Goal: Transaction & Acquisition: Book appointment/travel/reservation

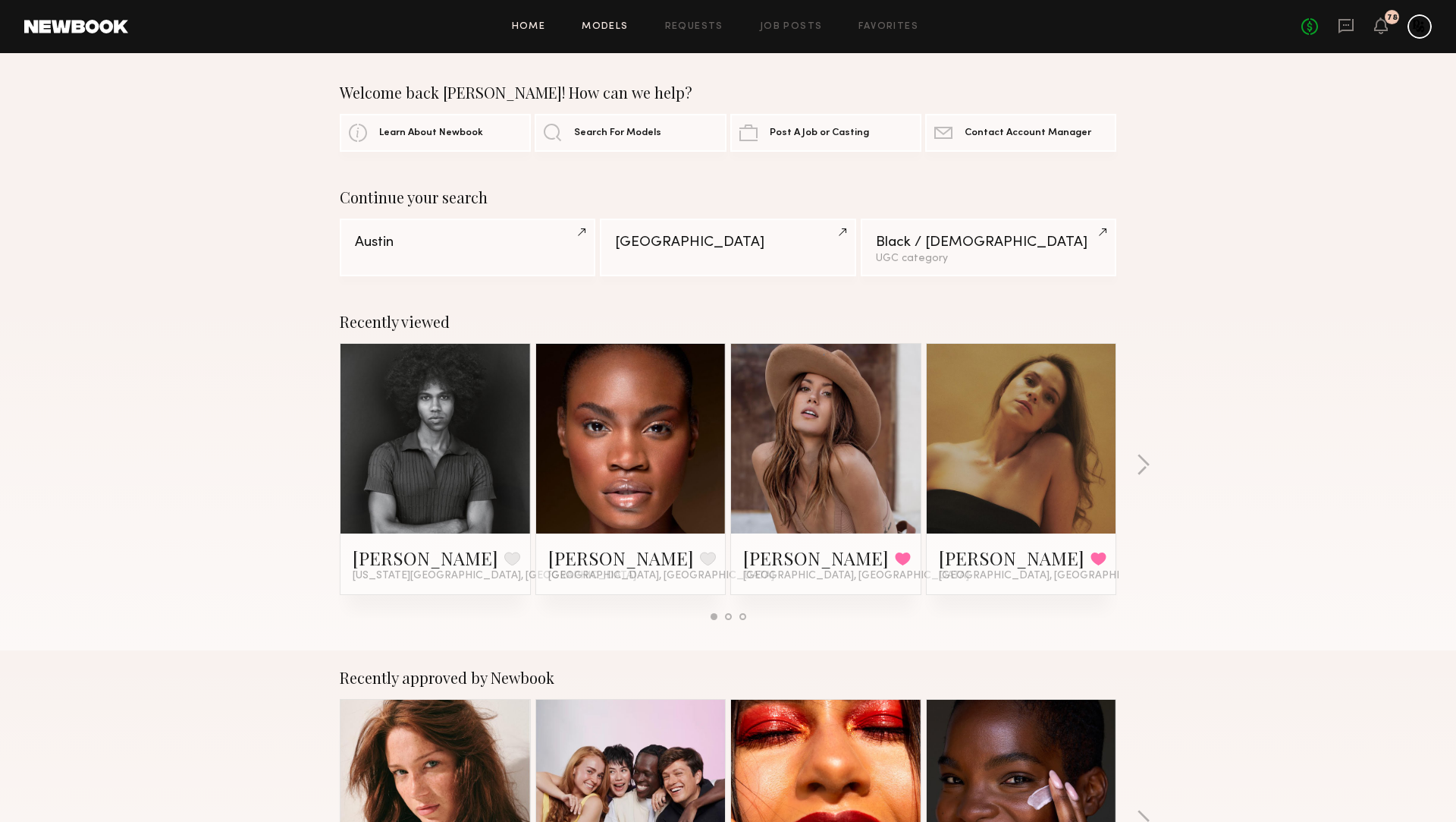
click at [627, 27] on link "Models" at bounding box center [605, 27] width 47 height 10
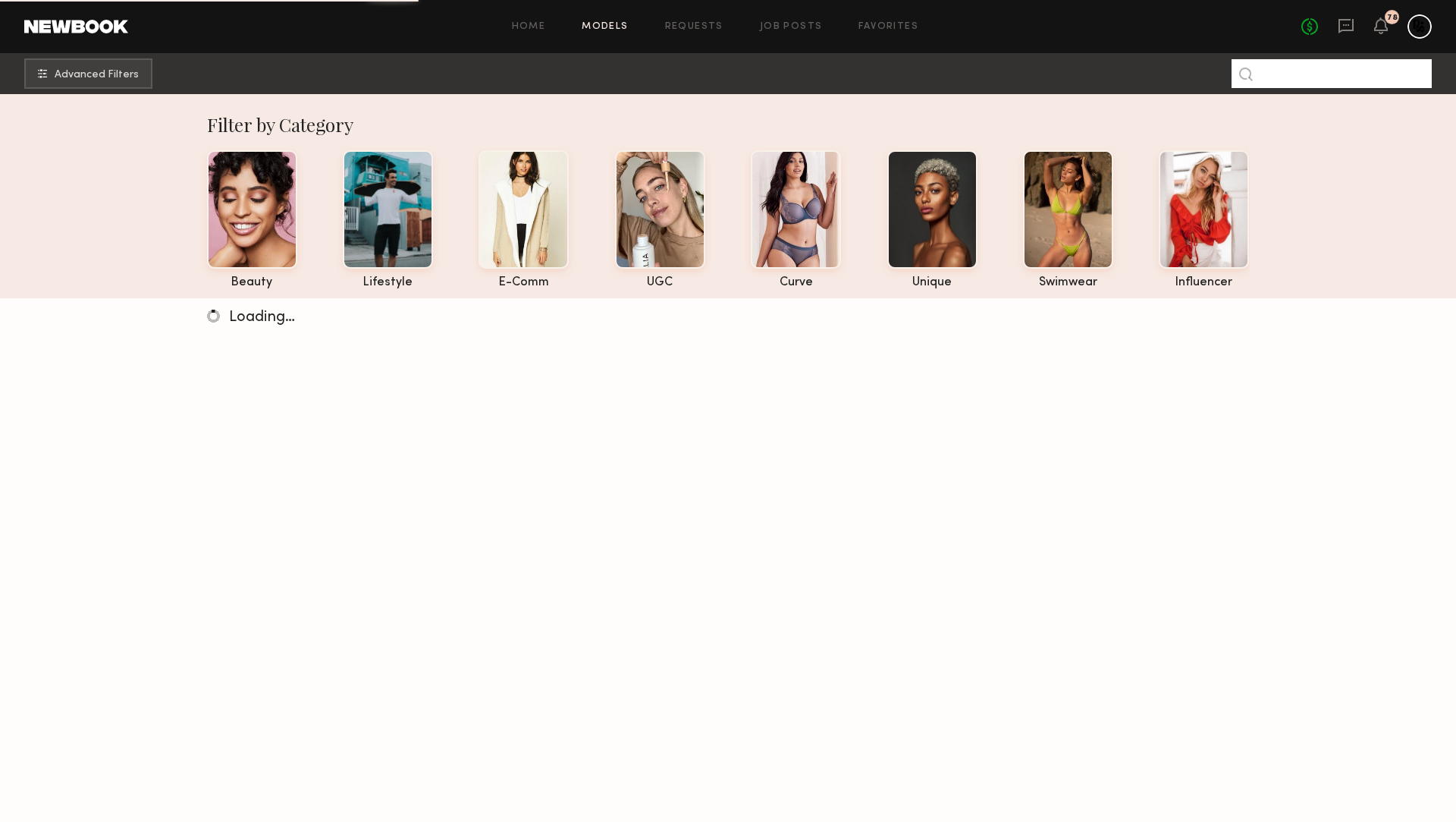
click at [1353, 77] on input at bounding box center [1331, 73] width 200 height 29
type input "*"
click at [120, 78] on span "Advanced Filters" at bounding box center [96, 74] width 84 height 11
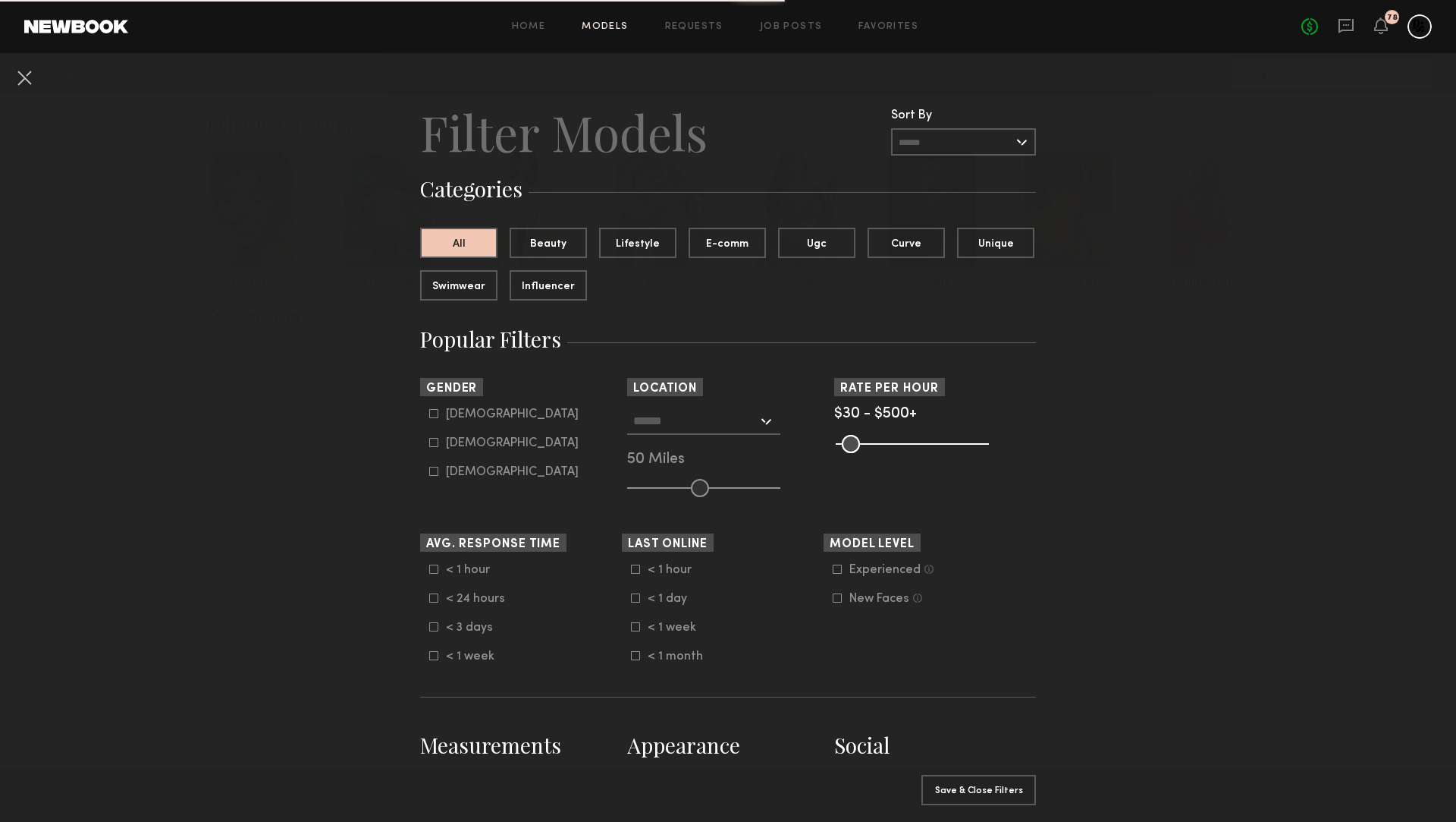
click at [693, 429] on input "text" at bounding box center [696, 420] width 125 height 26
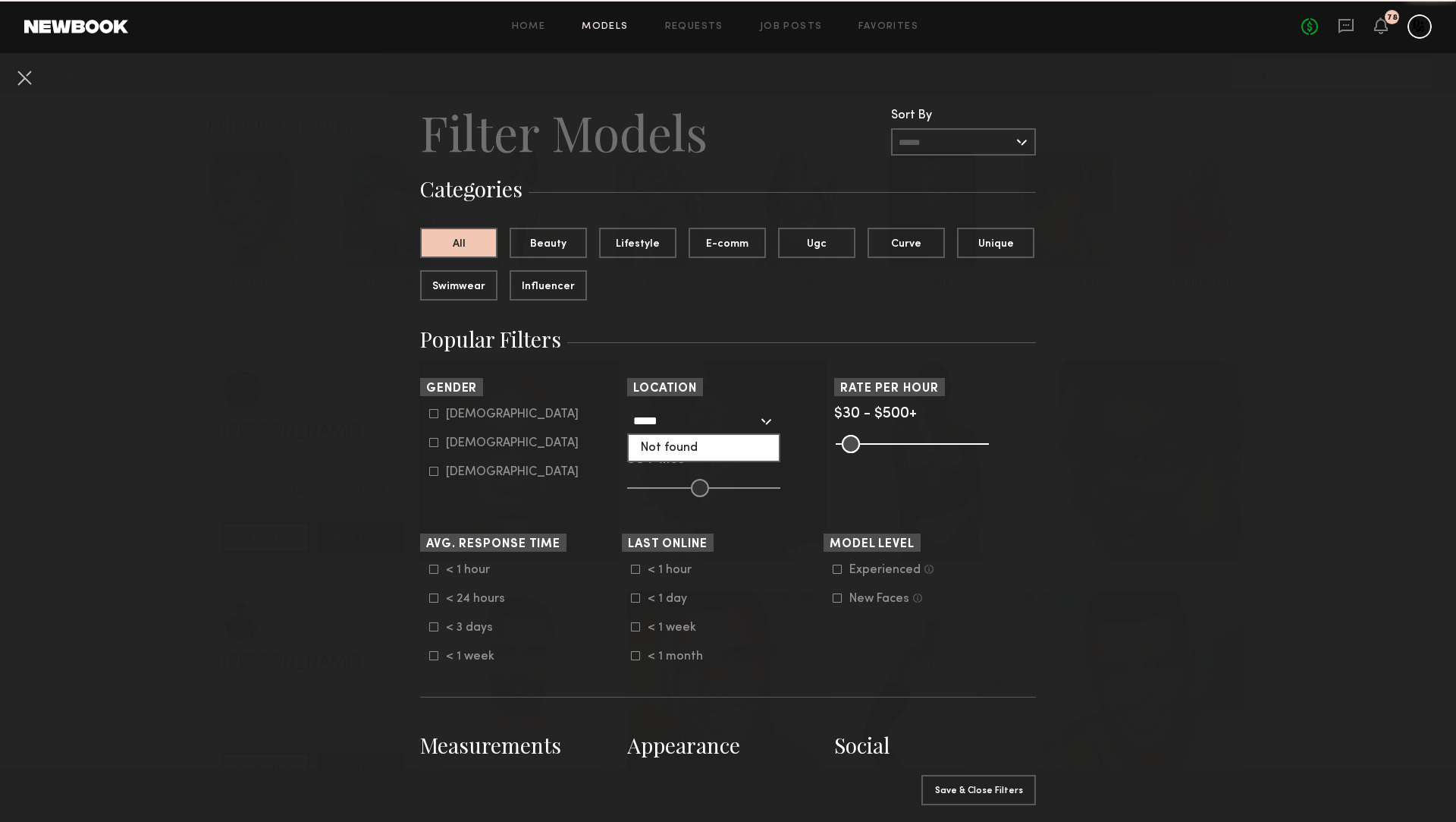
click button "Clear" at bounding box center [0, 0] width 0 height 0
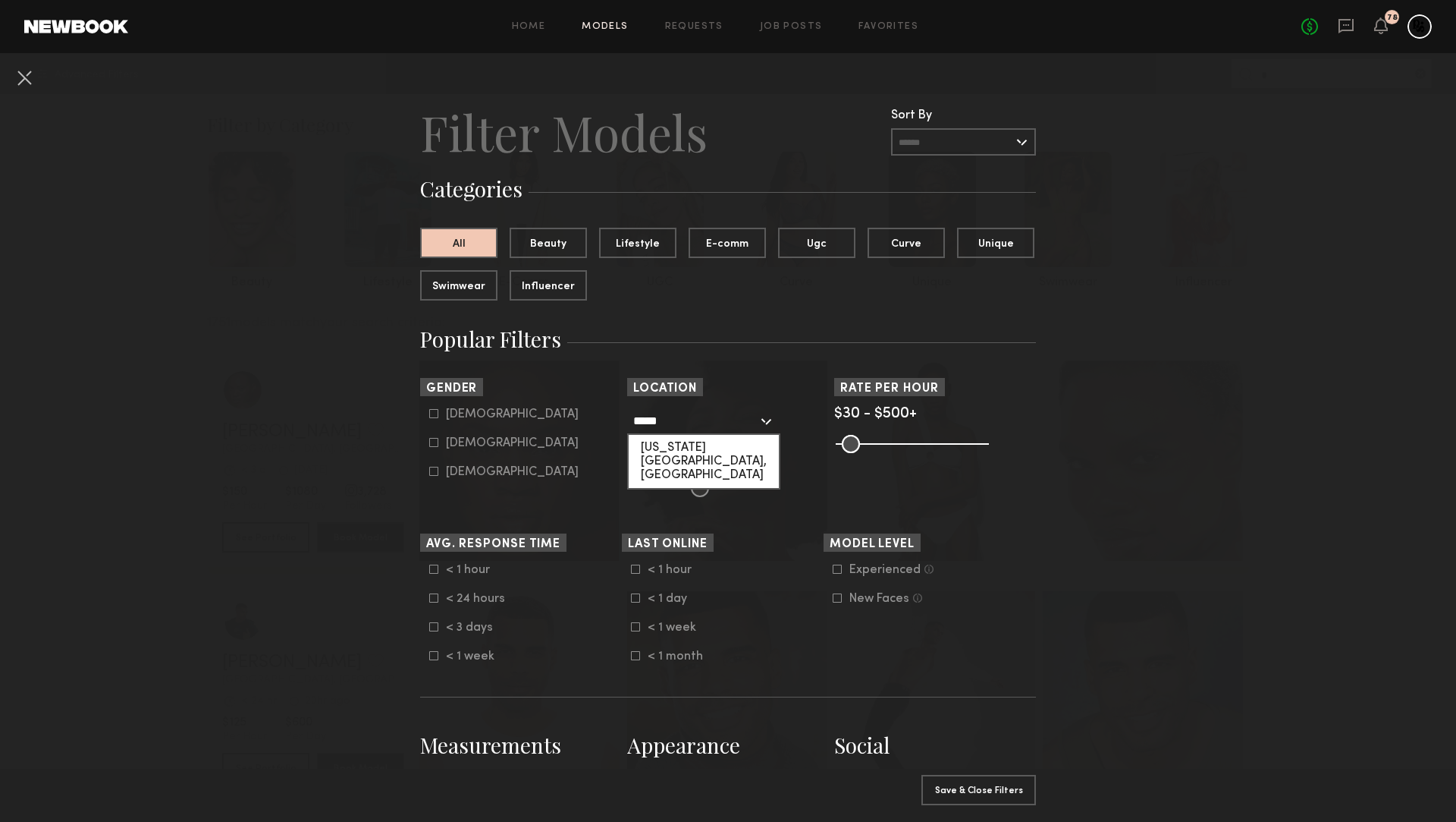
click at [685, 441] on div "Texas City, TX" at bounding box center [703, 462] width 151 height 53
type input "**********"
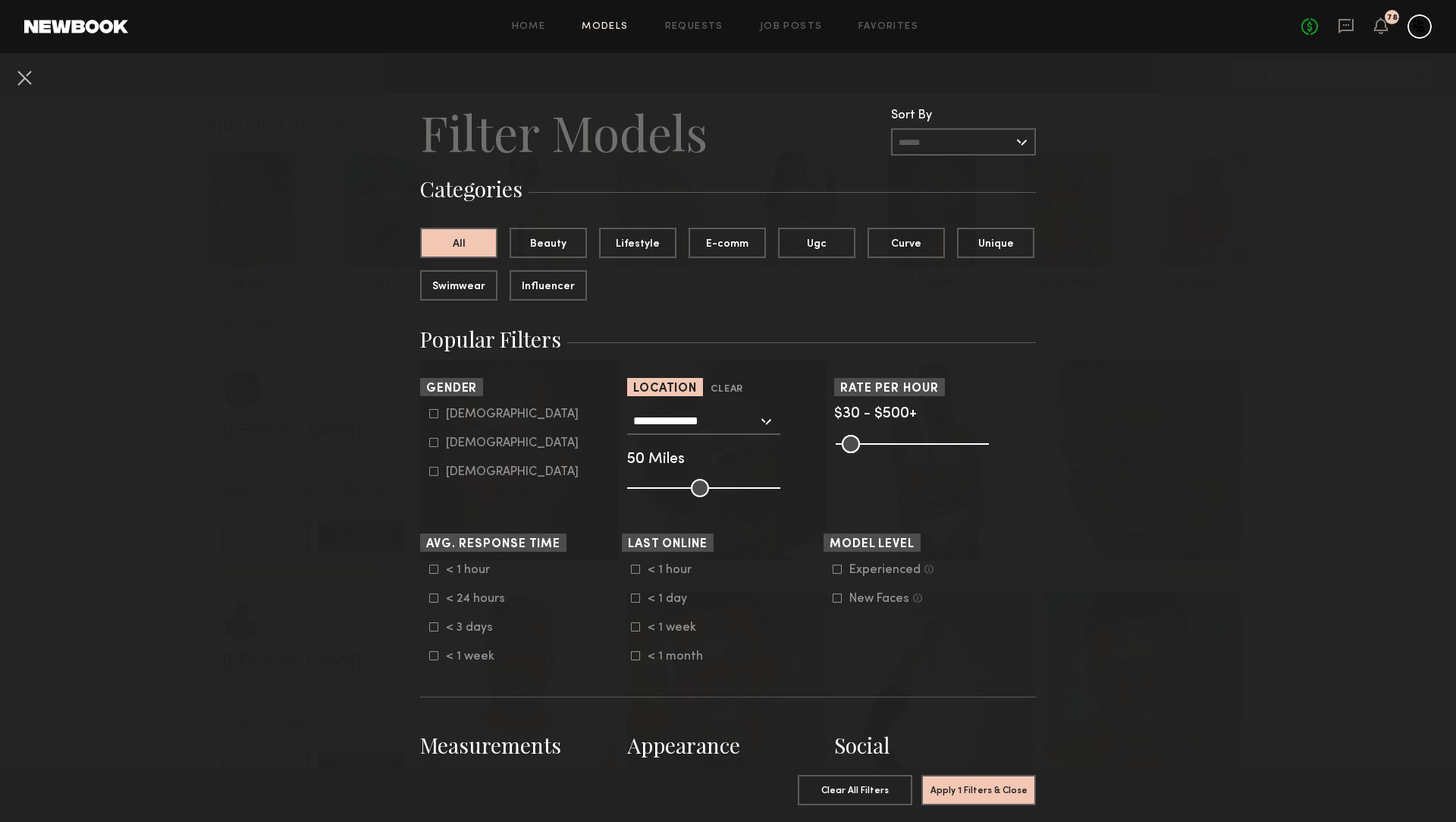
type input "***"
drag, startPoint x: 699, startPoint y: 488, endPoint x: 924, endPoint y: 682, distance: 297.1
click at [807, 490] on div "**********" at bounding box center [728, 453] width 202 height 90
click at [985, 805] on common-button "Apply 1 Filters & Close" at bounding box center [979, 795] width 115 height 41
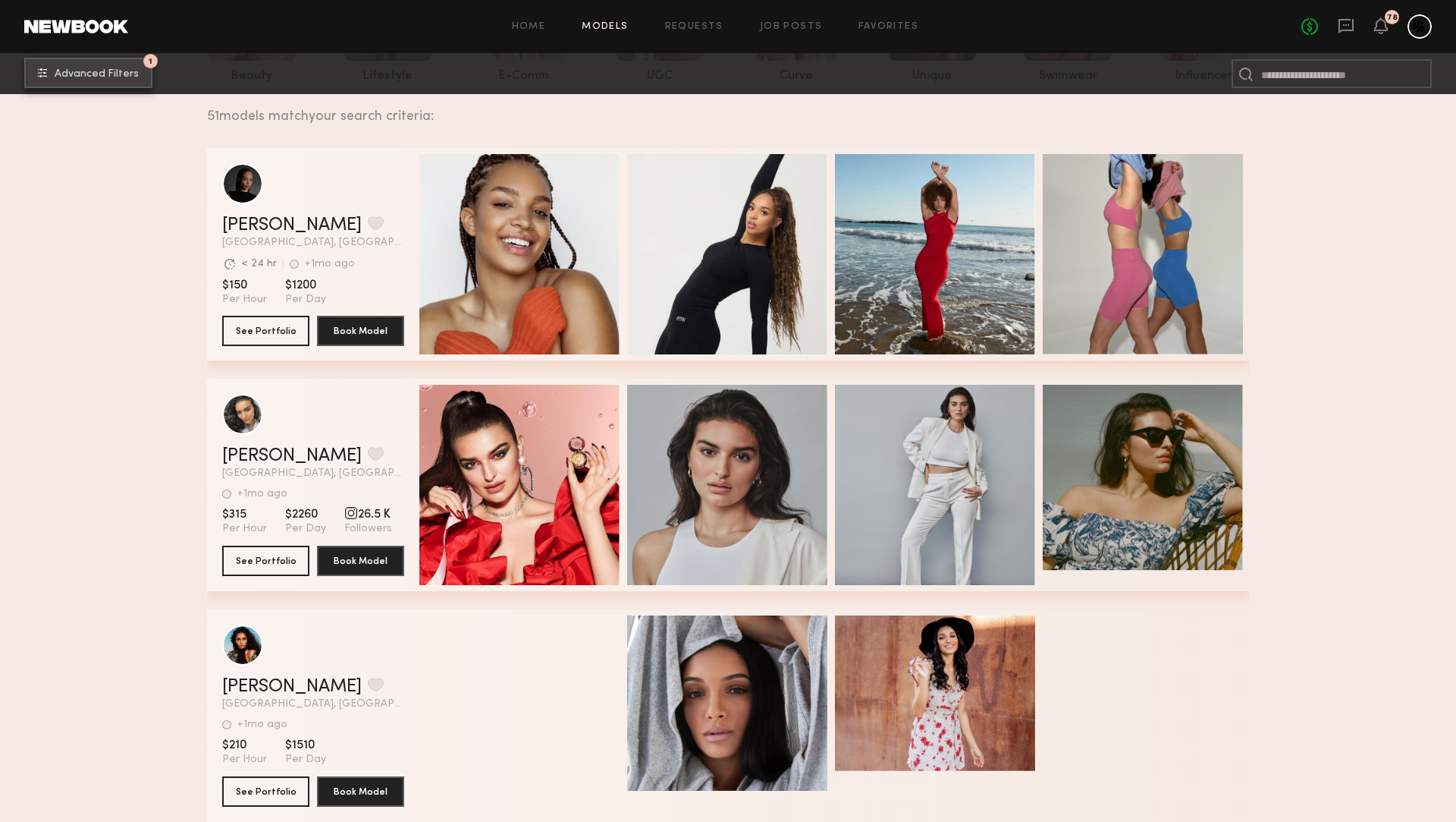
scroll to position [212, 0]
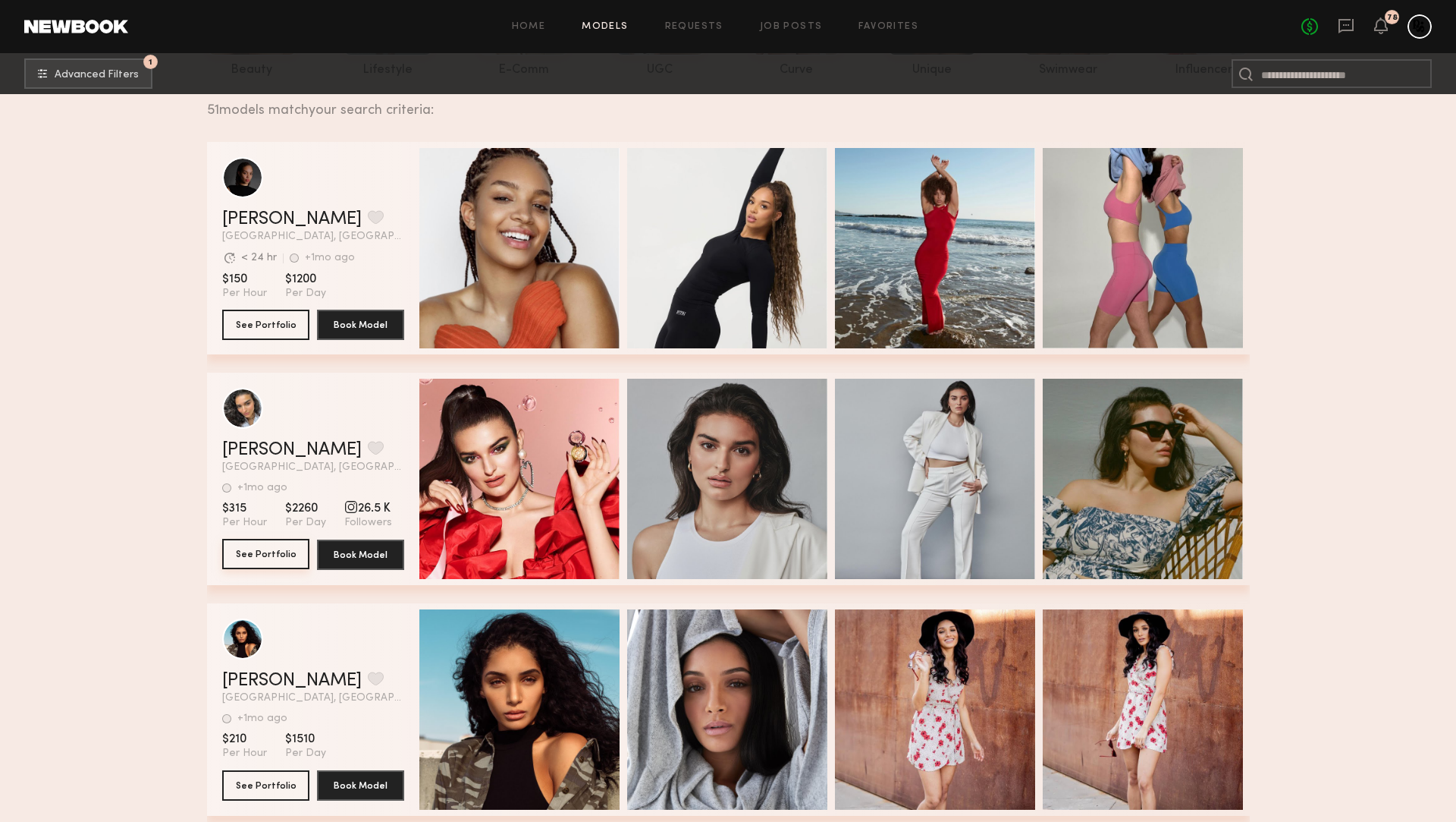
click at [269, 552] on button "See Portfolio" at bounding box center [265, 554] width 87 height 30
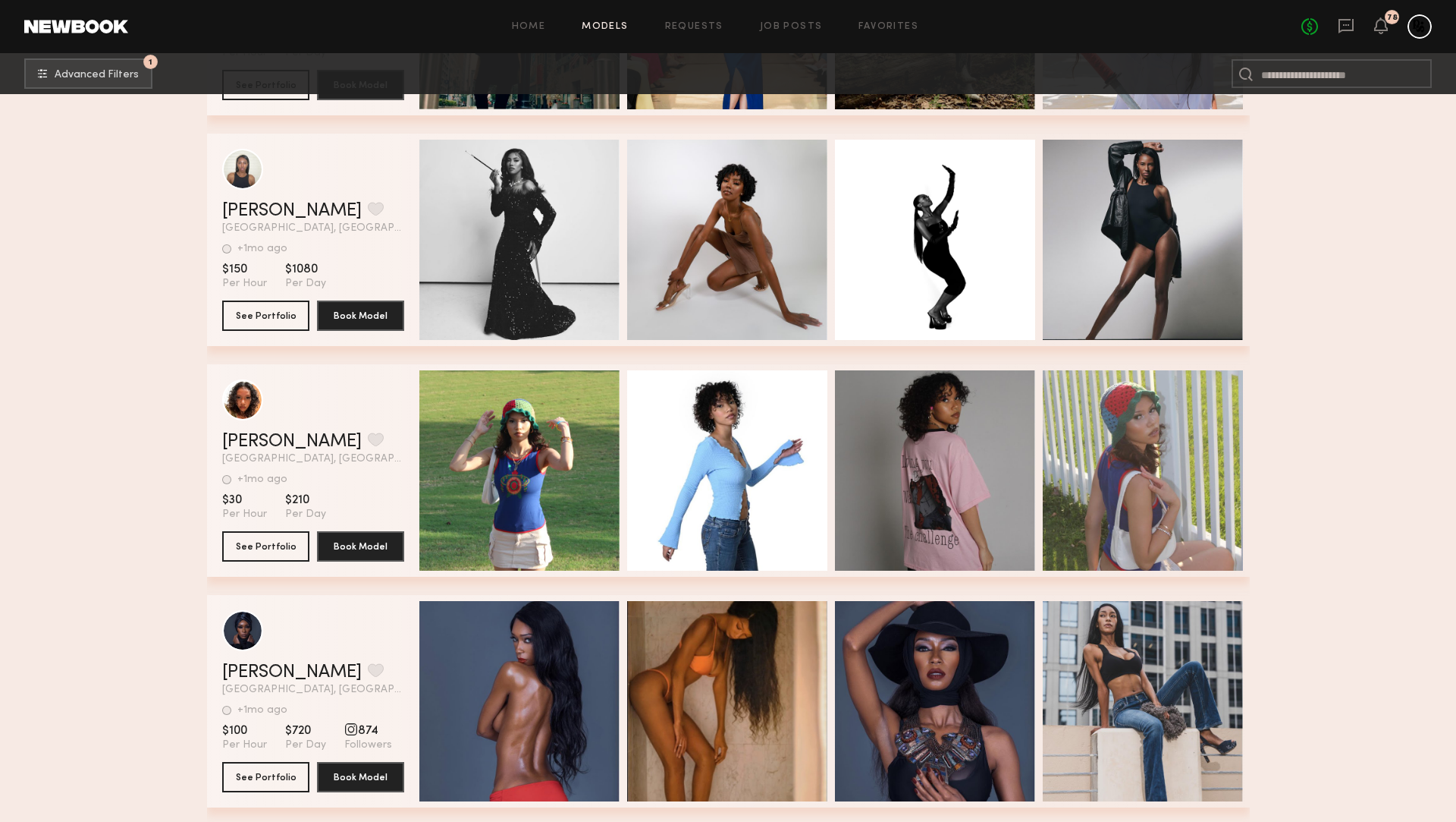
scroll to position [3166, 0]
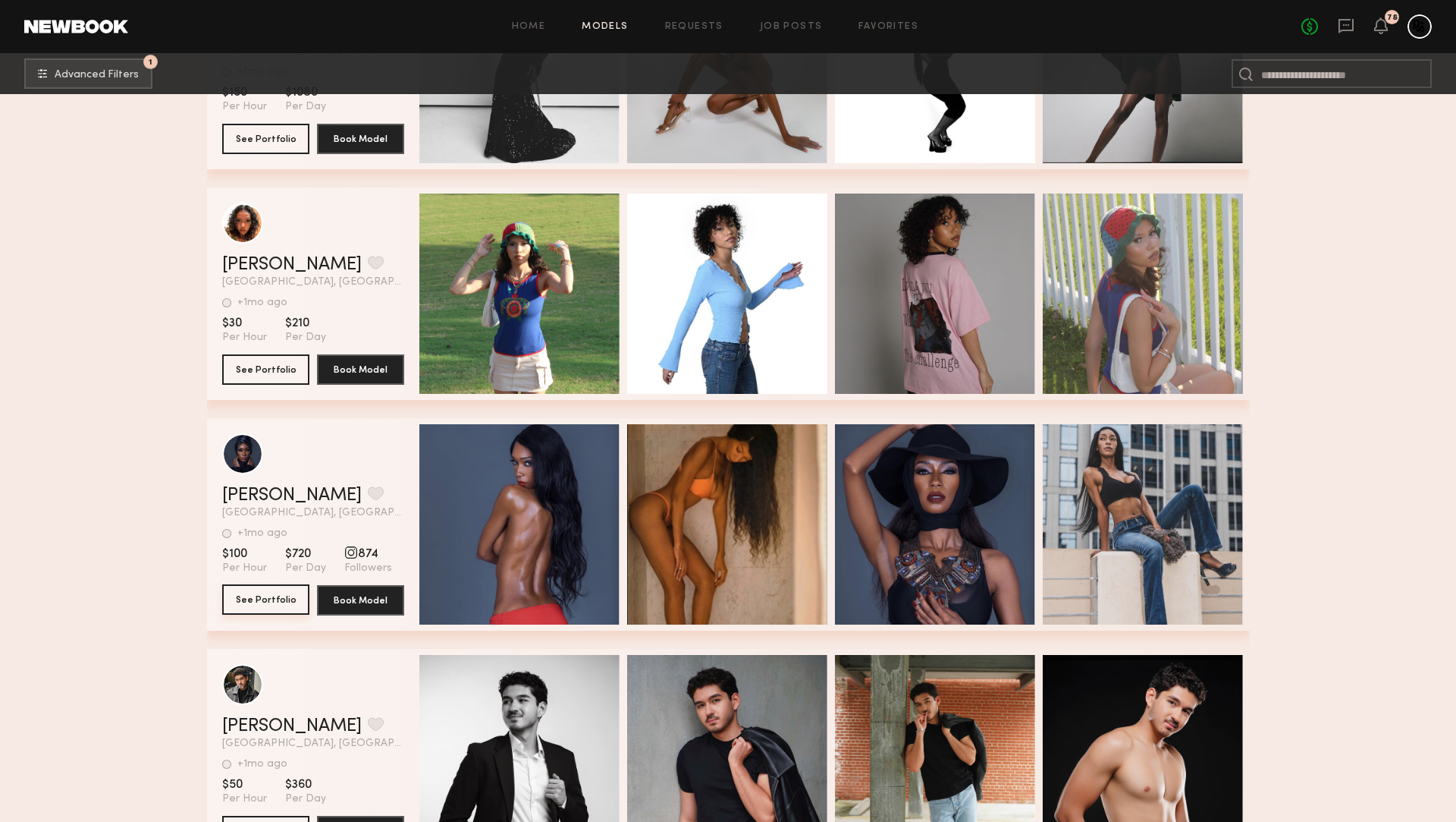
click at [265, 602] on button "See Portfolio" at bounding box center [265, 599] width 87 height 30
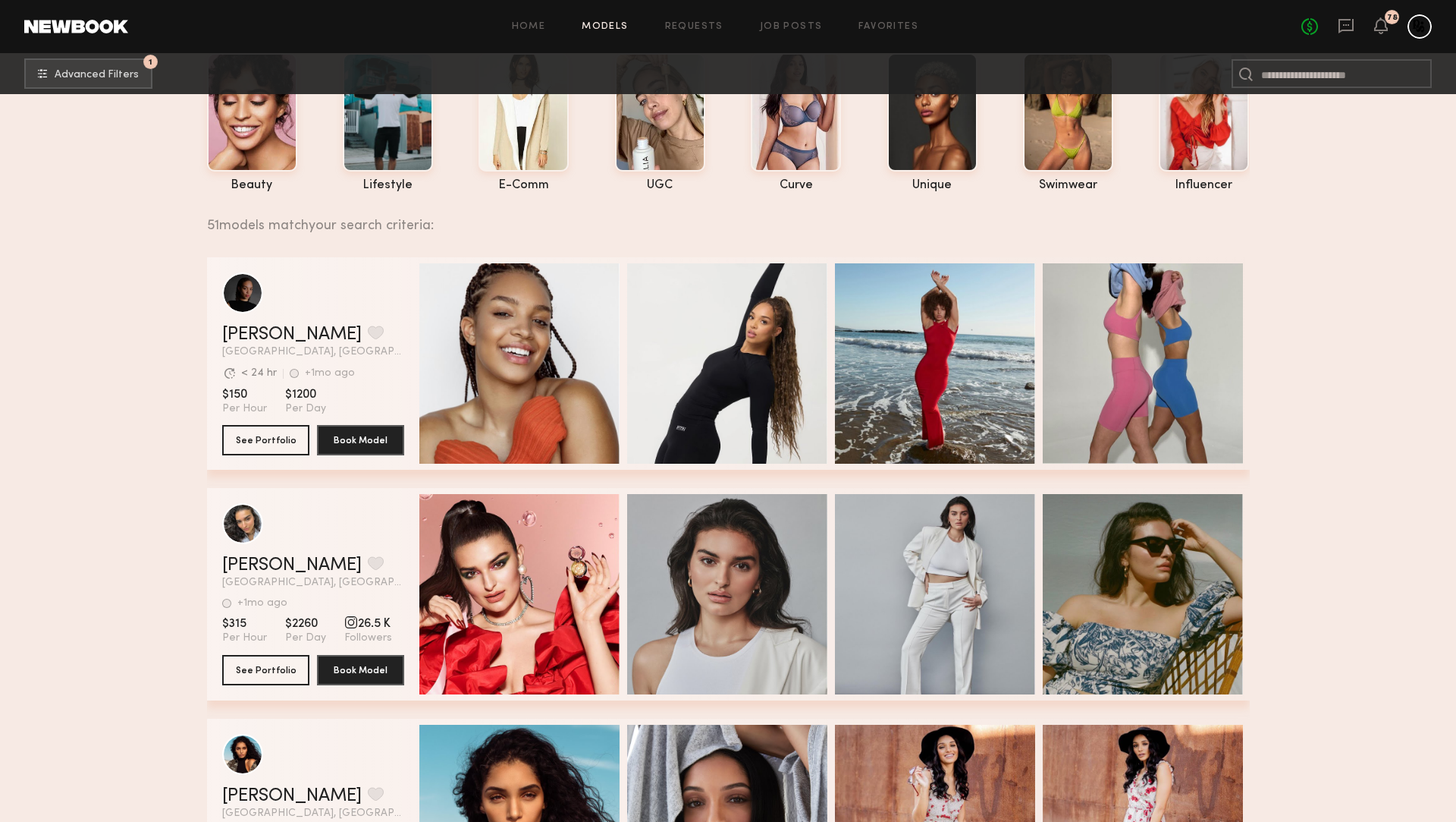
scroll to position [0, 0]
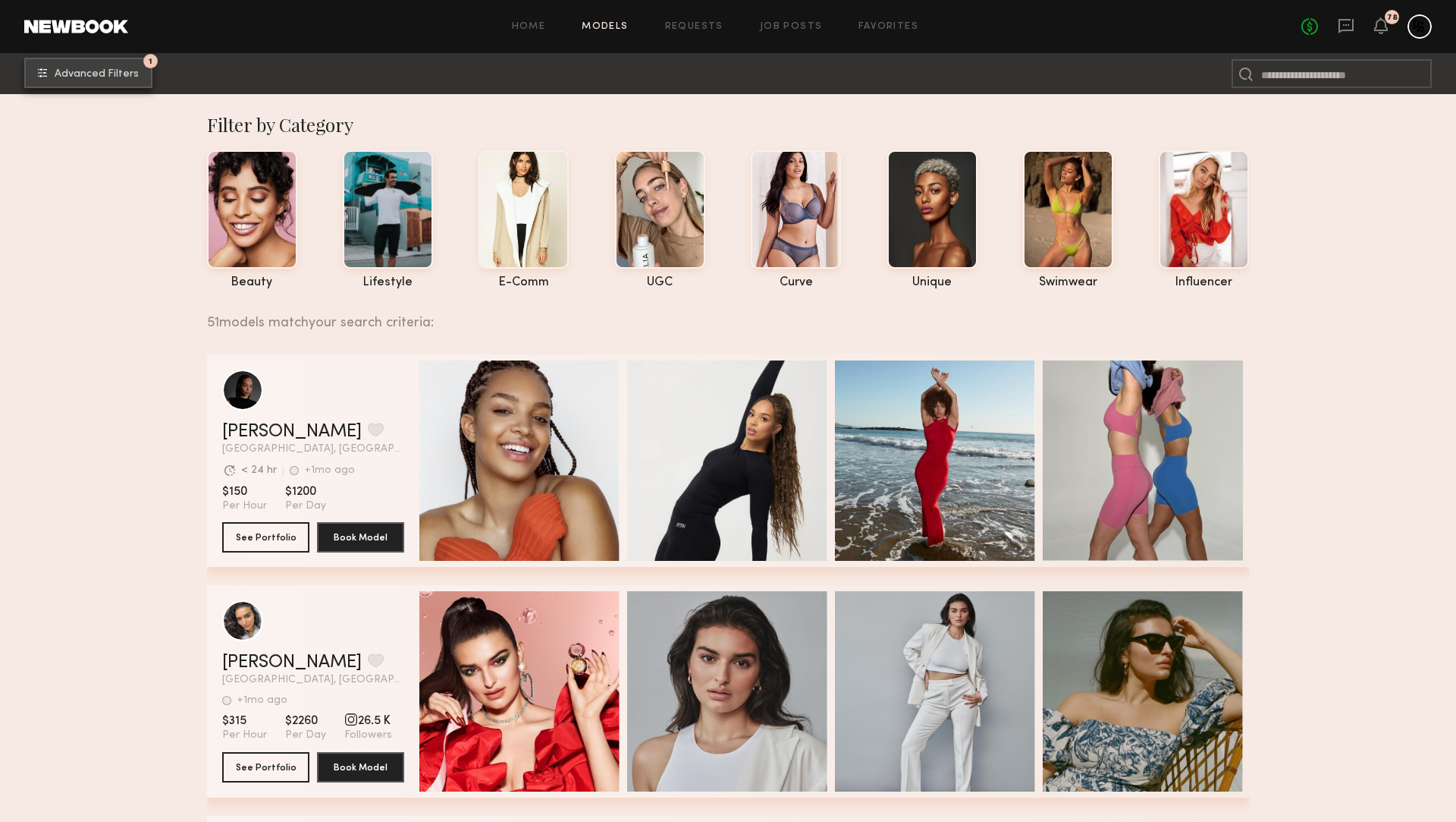
click at [83, 62] on button "1 Advanced Filters" at bounding box center [88, 72] width 128 height 30
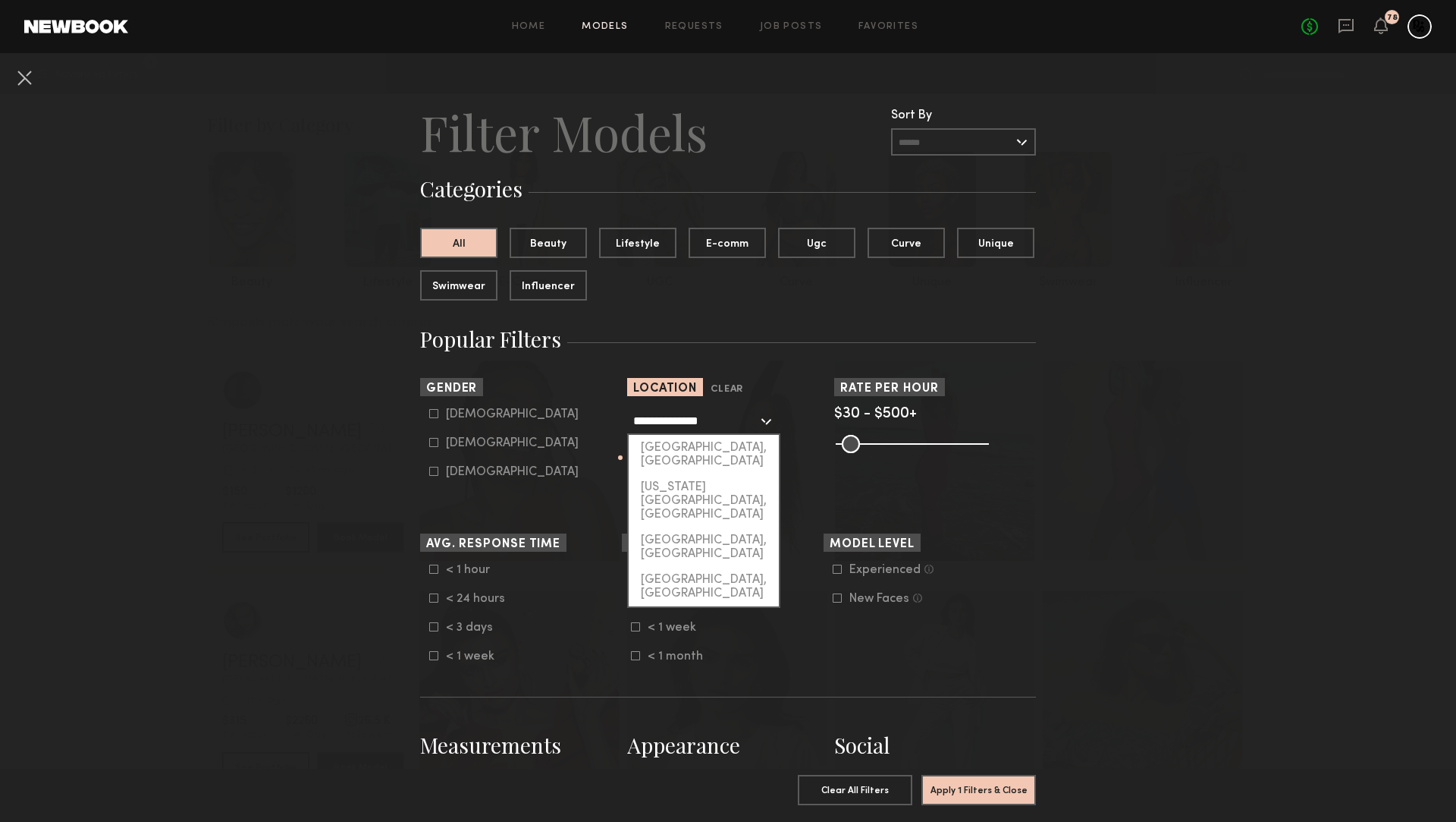
drag, startPoint x: 722, startPoint y: 416, endPoint x: 580, endPoint y: 408, distance: 142.2
click at [580, 408] on section "**********" at bounding box center [728, 437] width 616 height 119
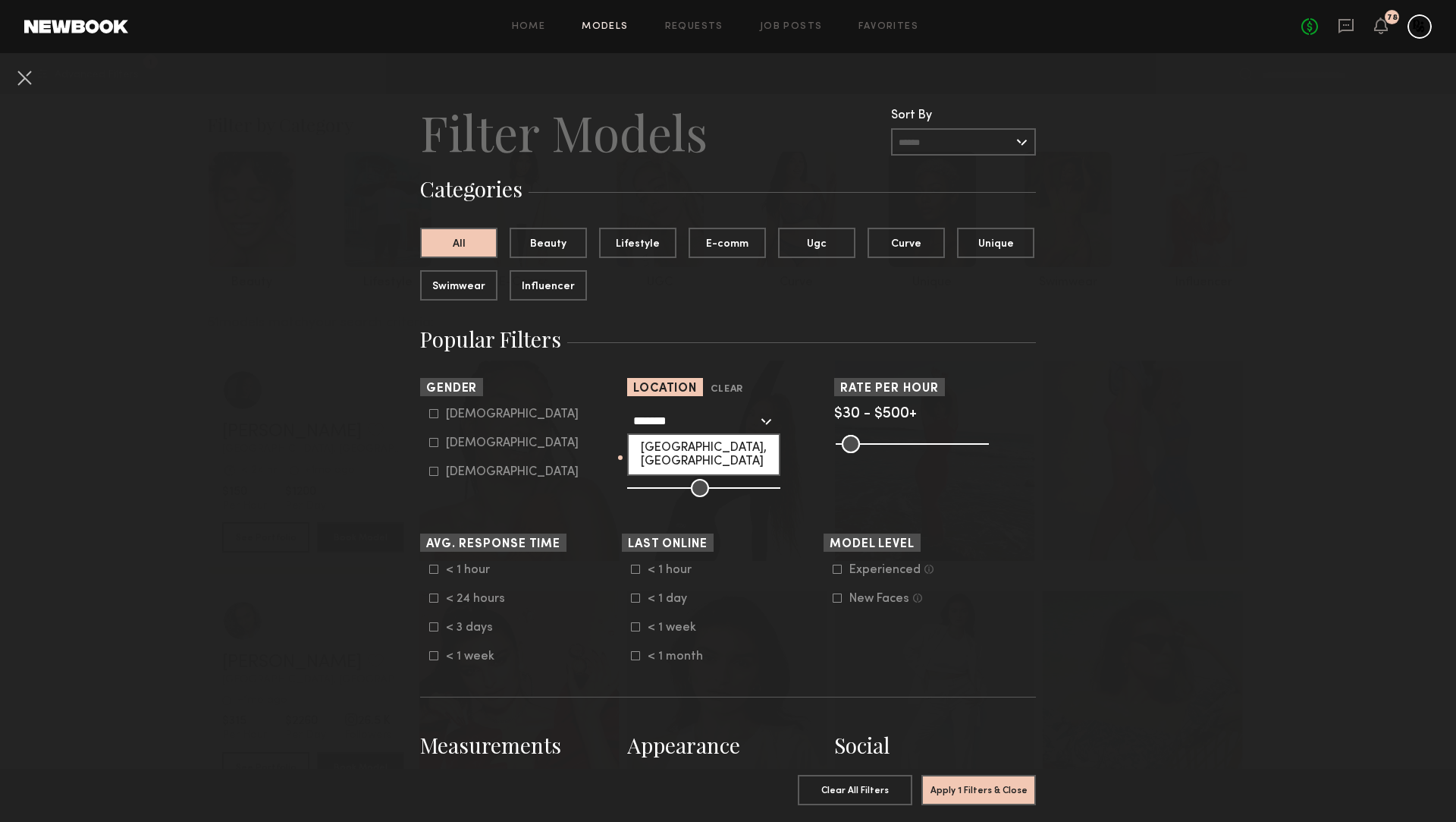
click at [673, 441] on div "[GEOGRAPHIC_DATA], [GEOGRAPHIC_DATA]" at bounding box center [703, 454] width 151 height 39
type input "**********"
click at [975, 786] on button "Apply 1 Filters & Close" at bounding box center [979, 789] width 115 height 30
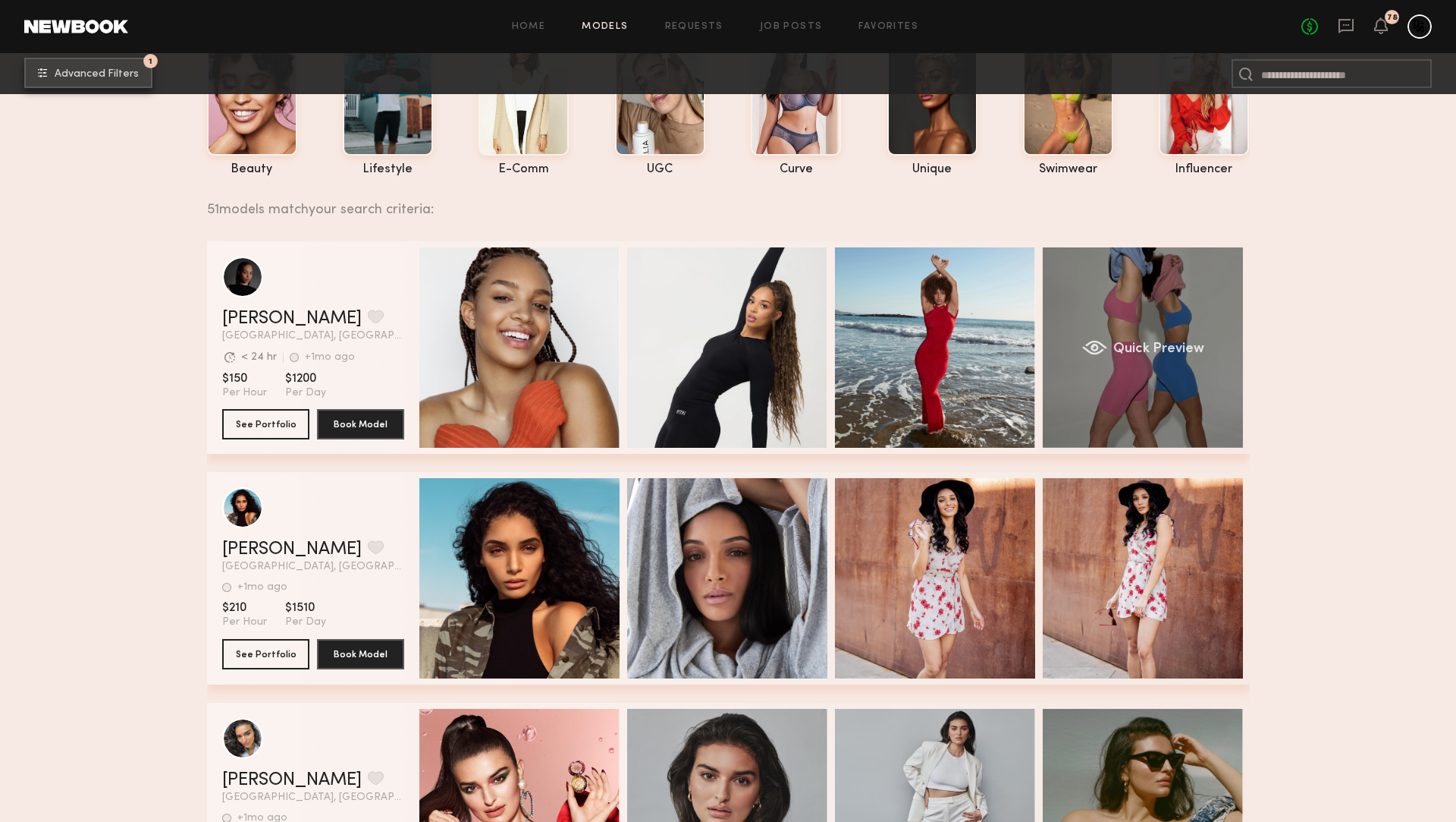
scroll to position [116, 0]
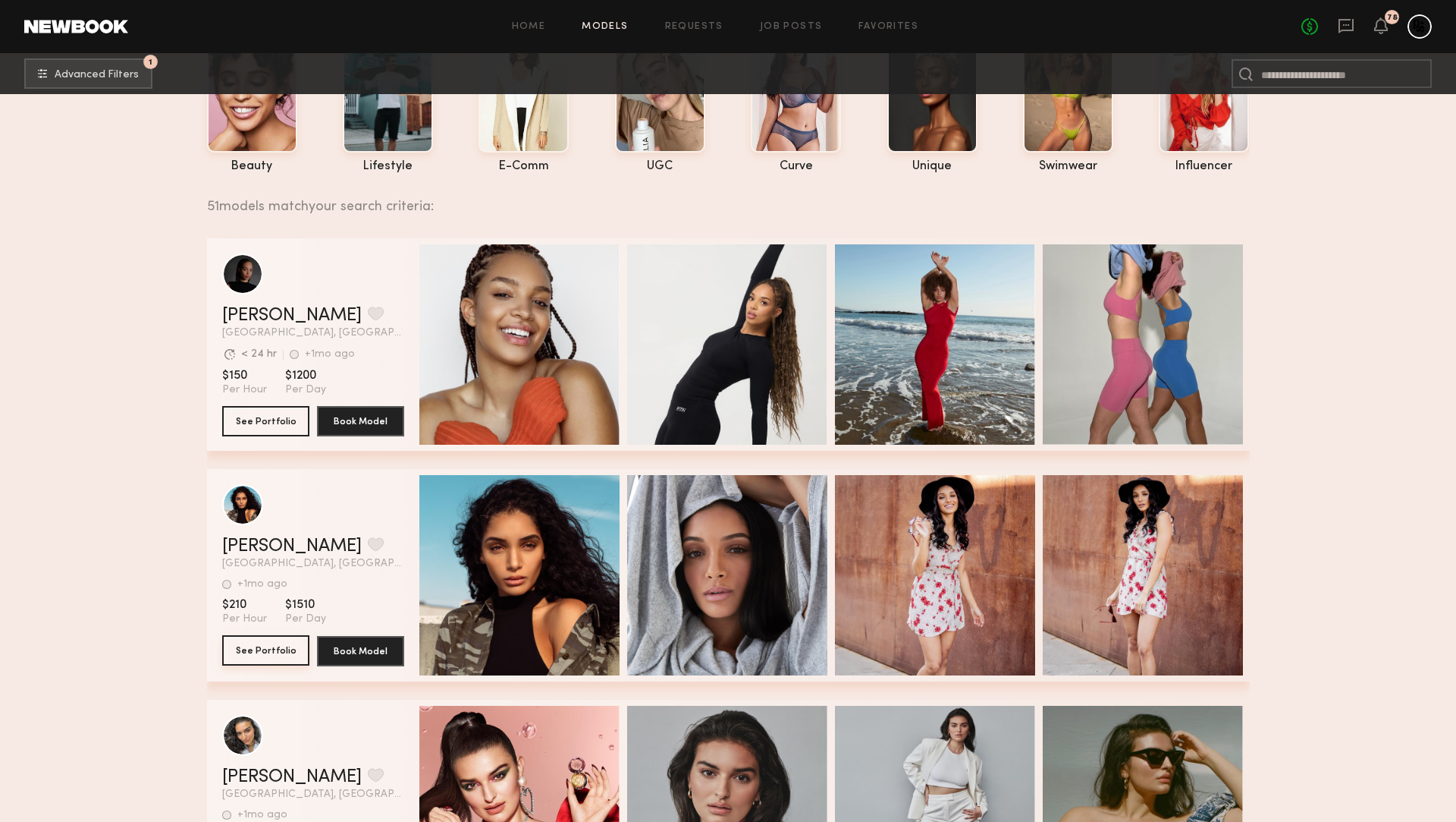
click at [260, 645] on button "See Portfolio" at bounding box center [265, 650] width 87 height 30
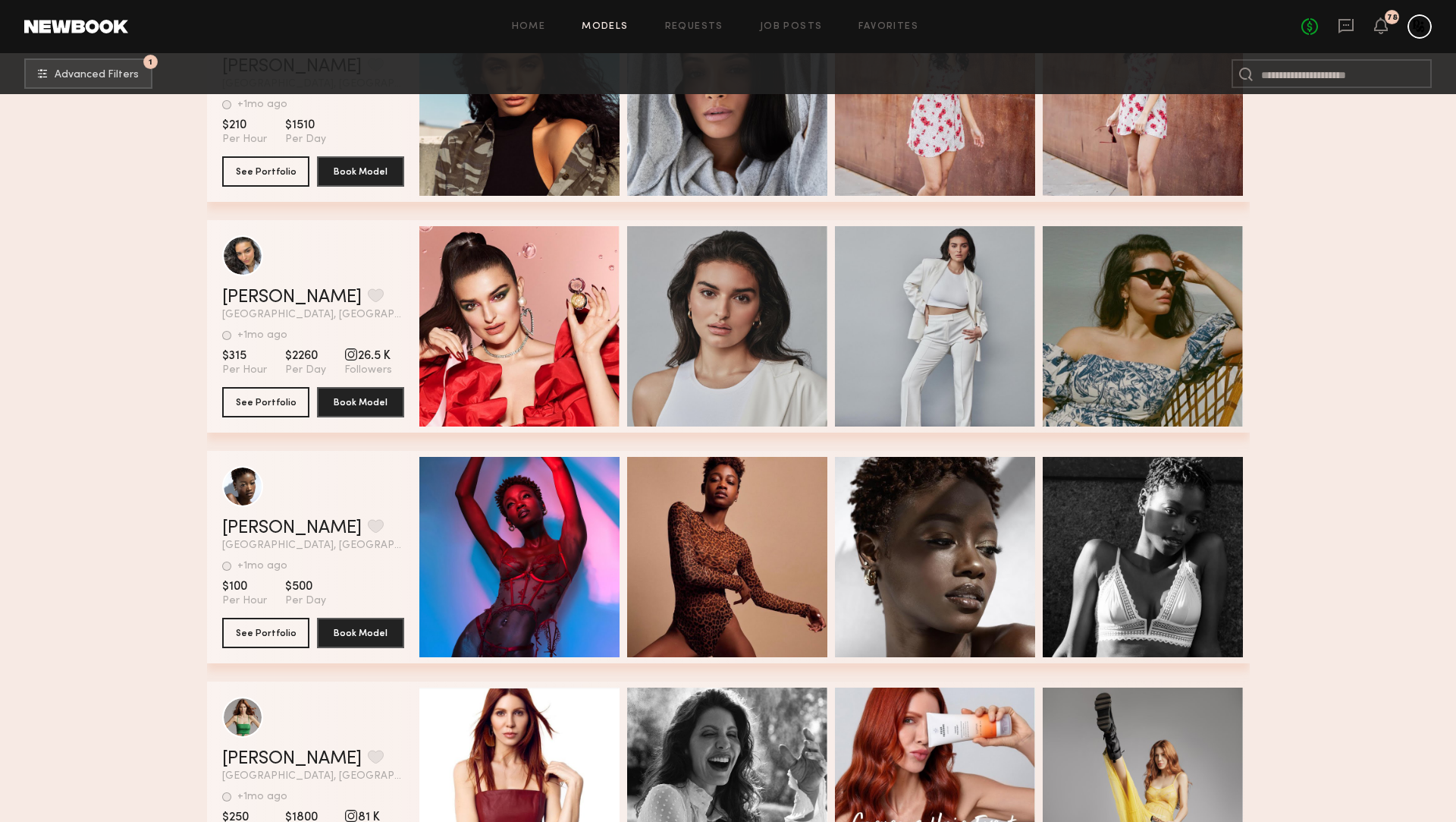
scroll to position [378, 0]
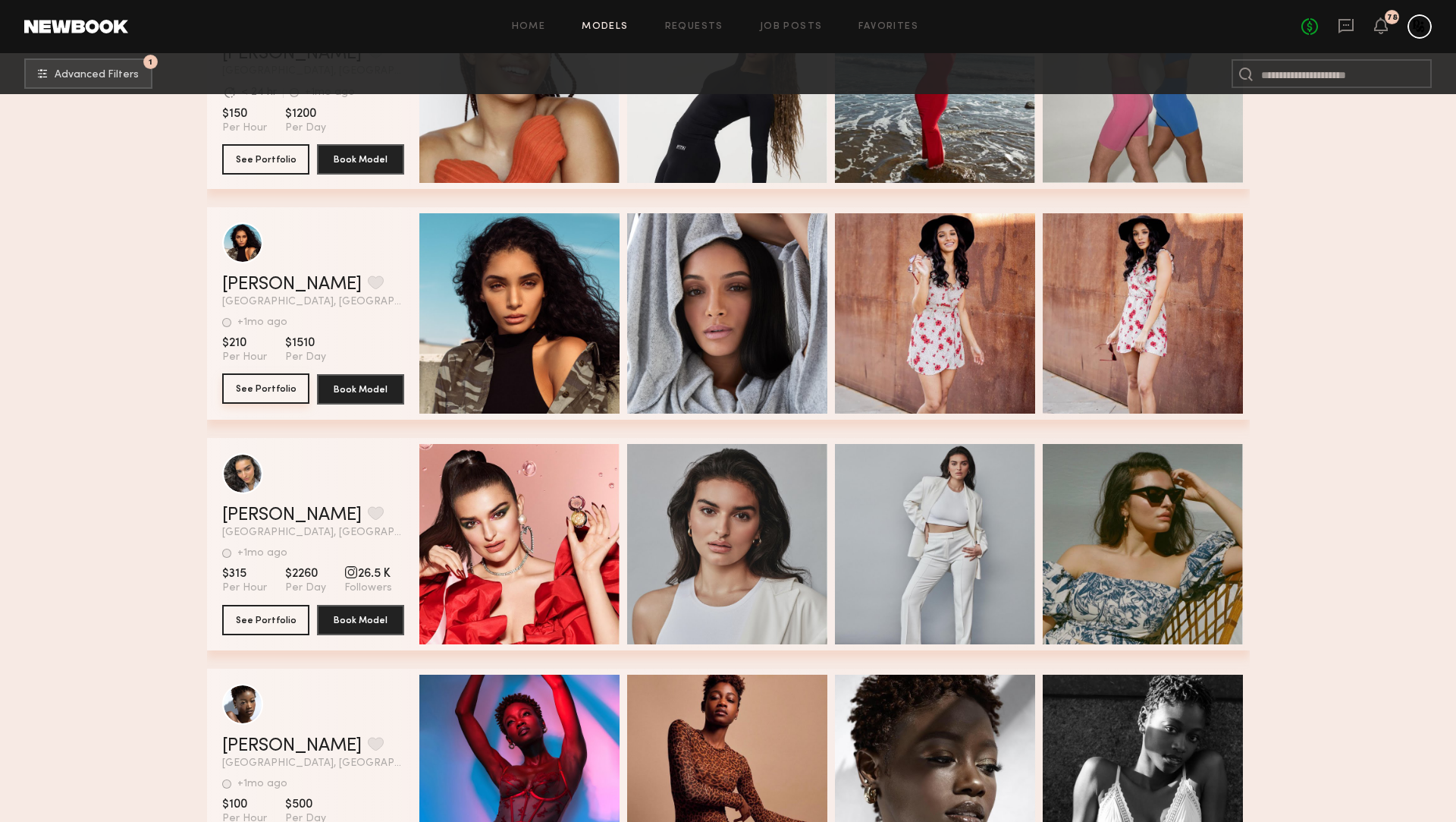
click at [280, 380] on button "See Portfolio" at bounding box center [265, 389] width 87 height 30
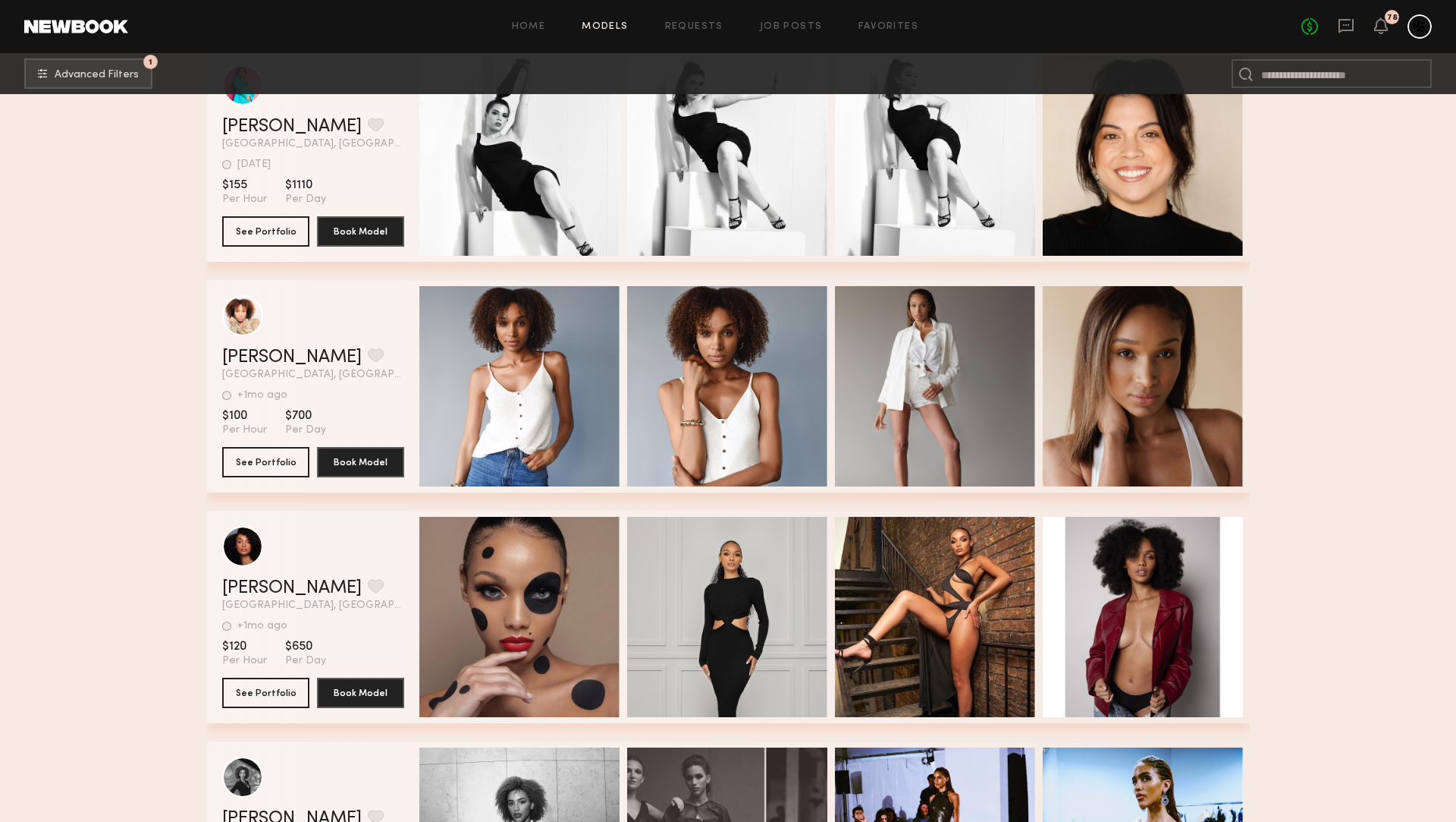
scroll to position [1939, 0]
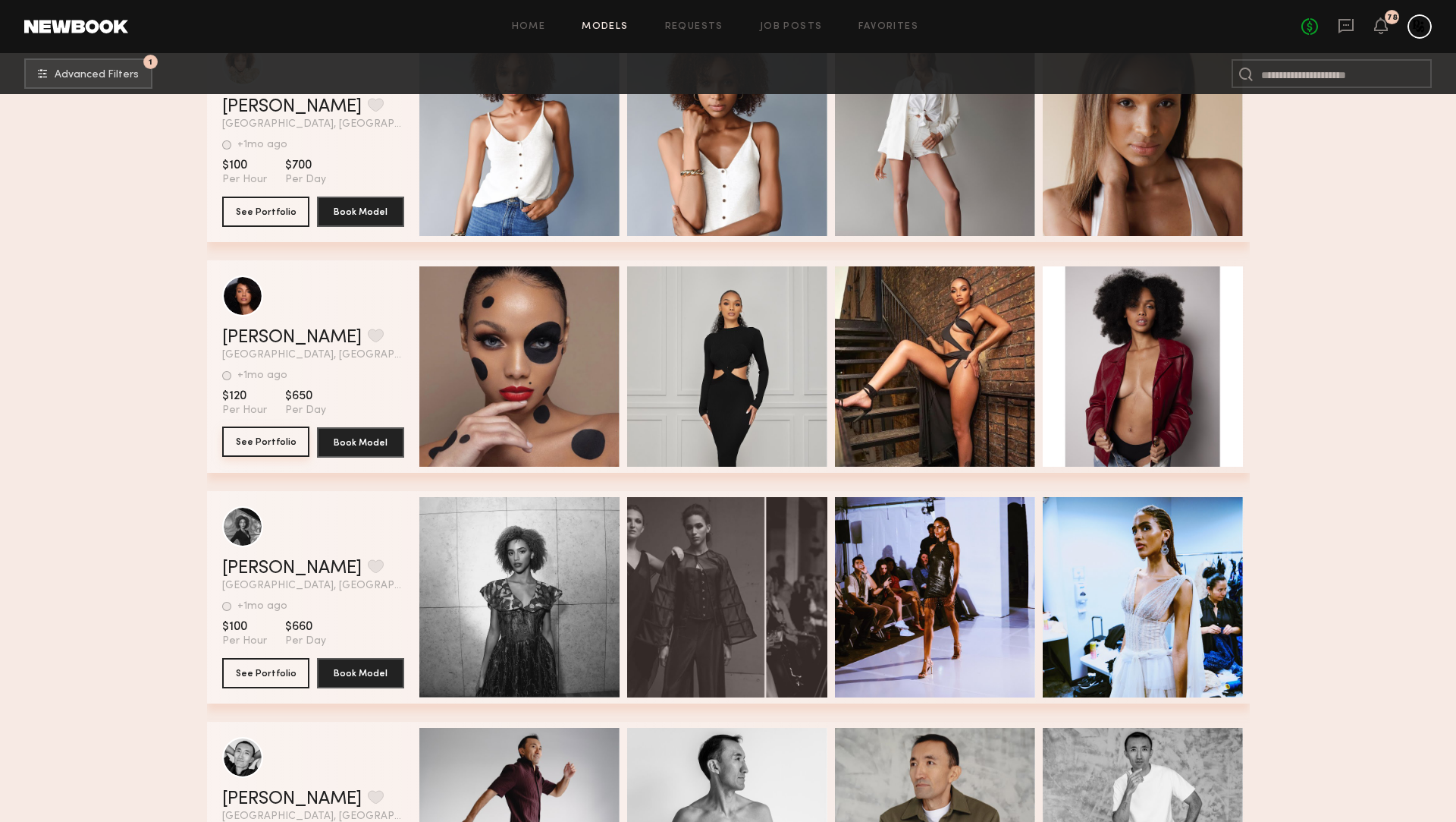
click at [298, 438] on button "See Portfolio" at bounding box center [265, 442] width 87 height 30
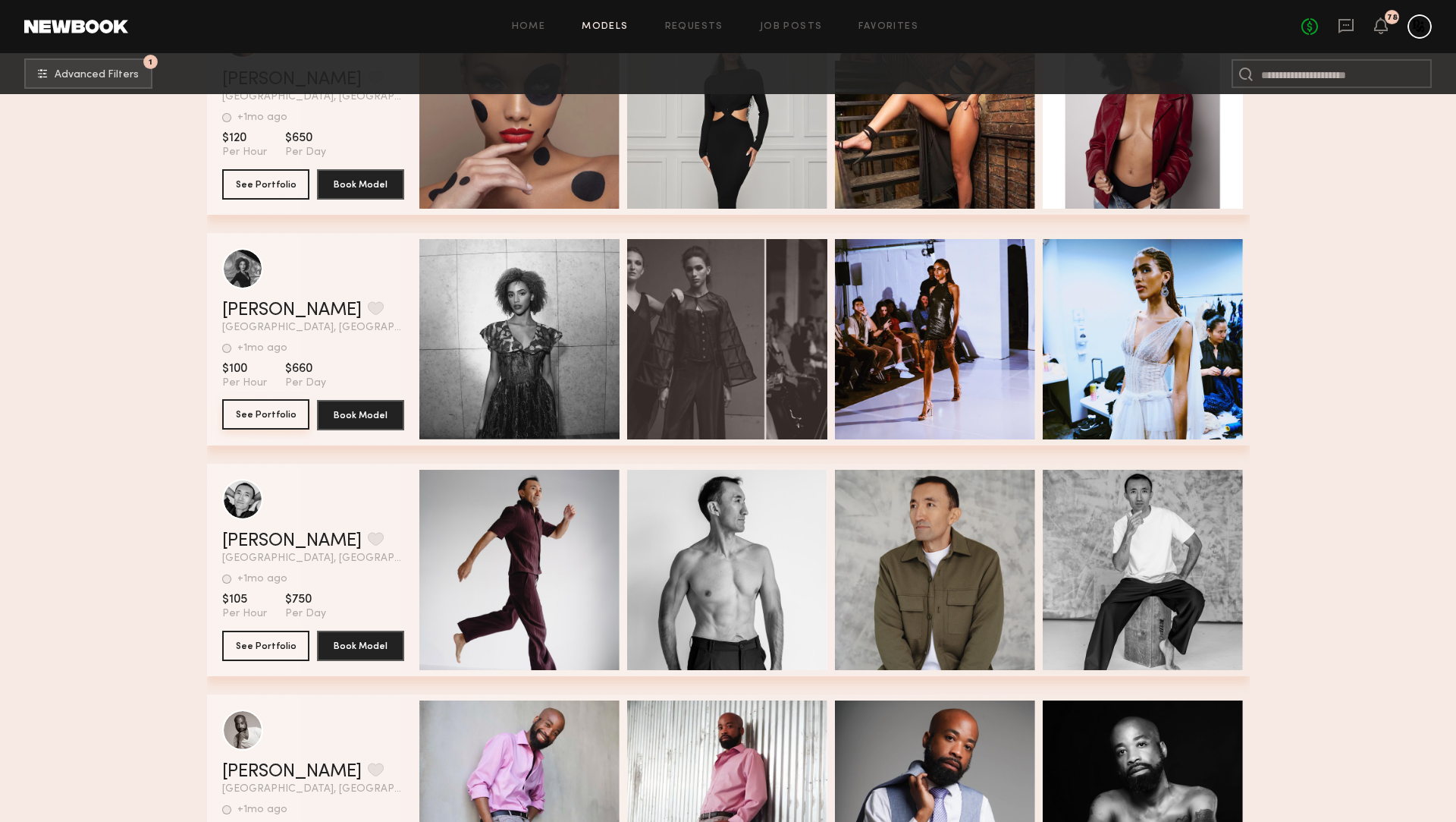
click at [240, 418] on button "See Portfolio" at bounding box center [265, 414] width 87 height 30
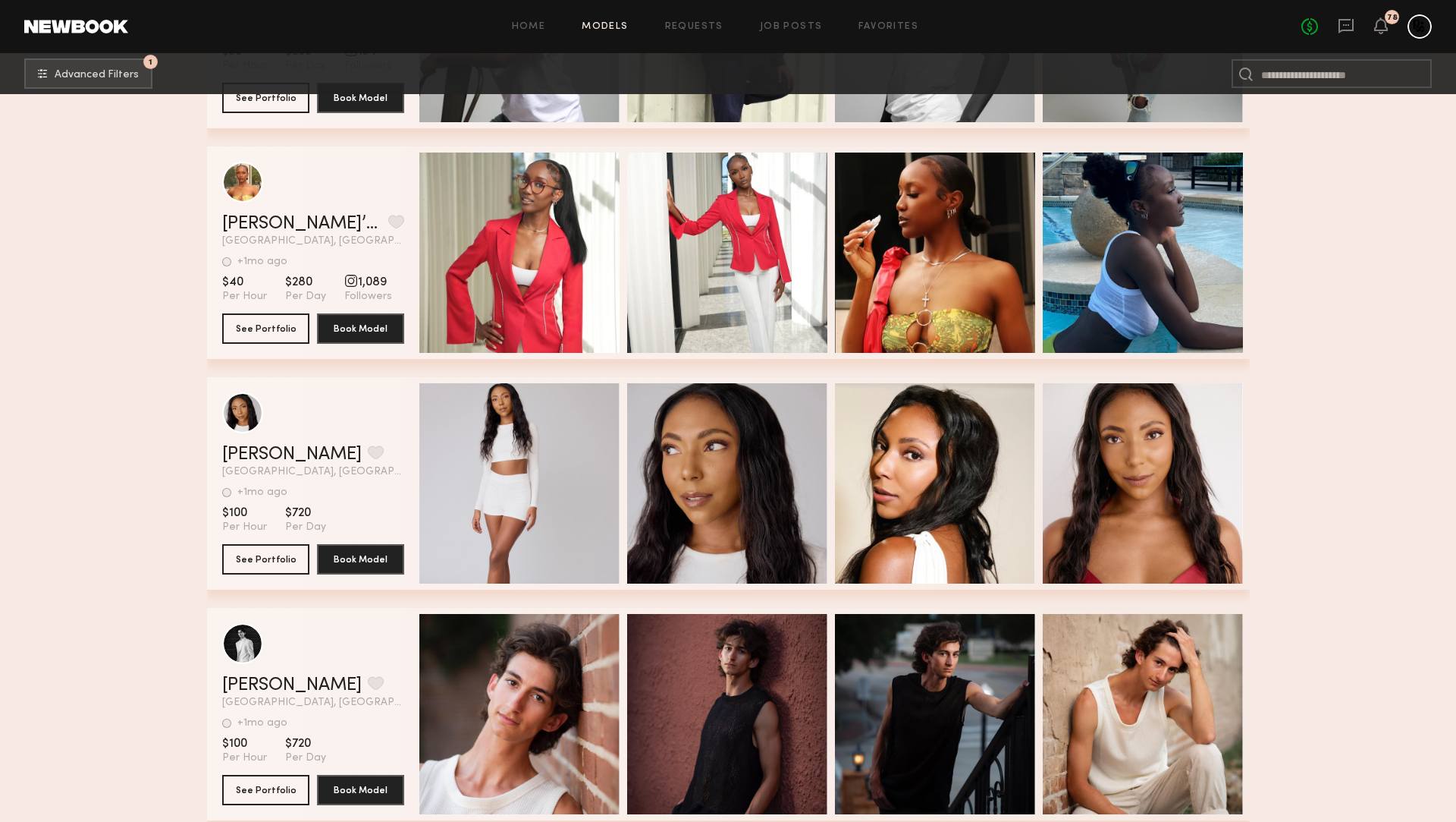
scroll to position [0, 0]
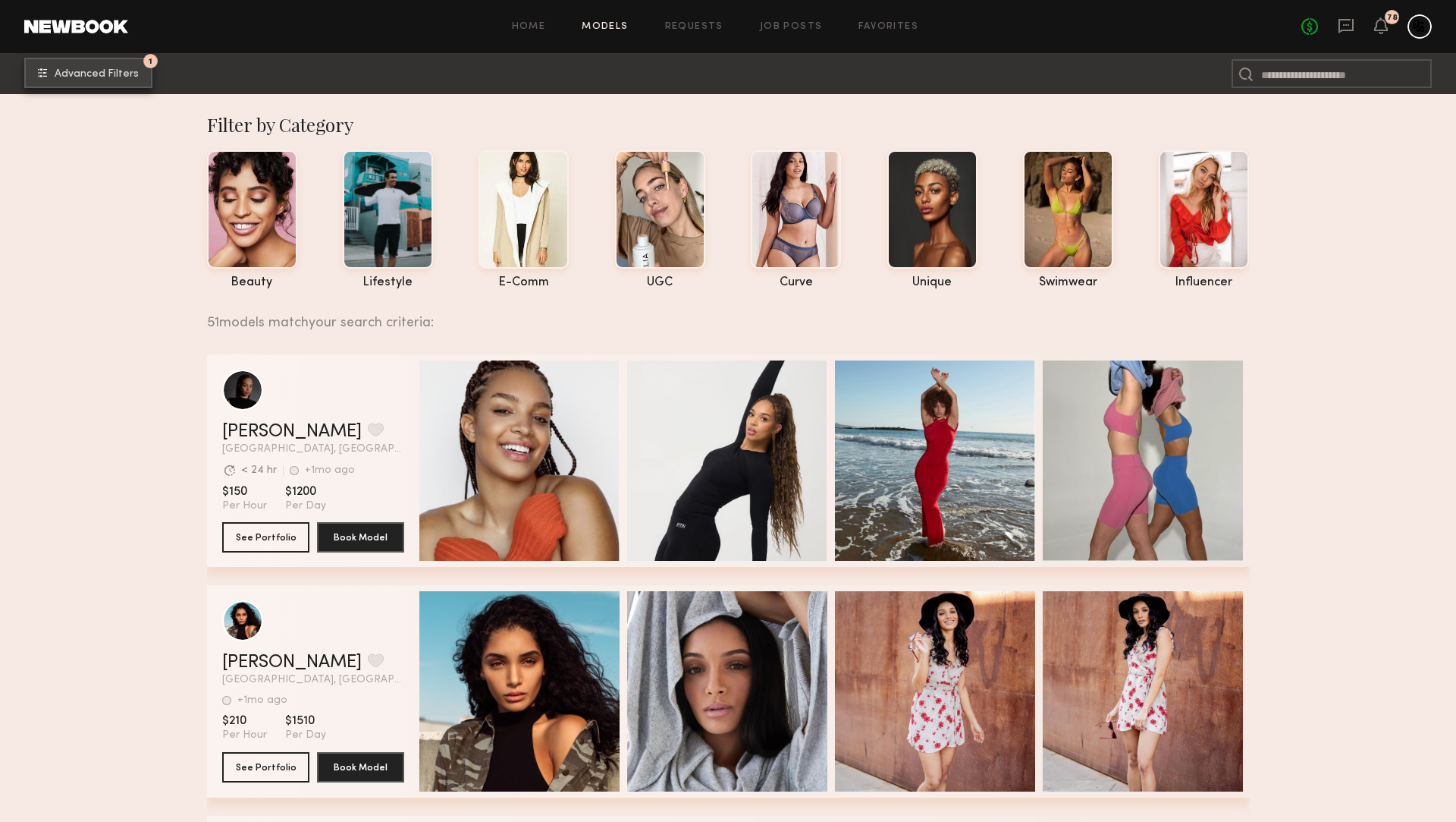
click at [63, 71] on span "Advanced Filters" at bounding box center [96, 74] width 84 height 11
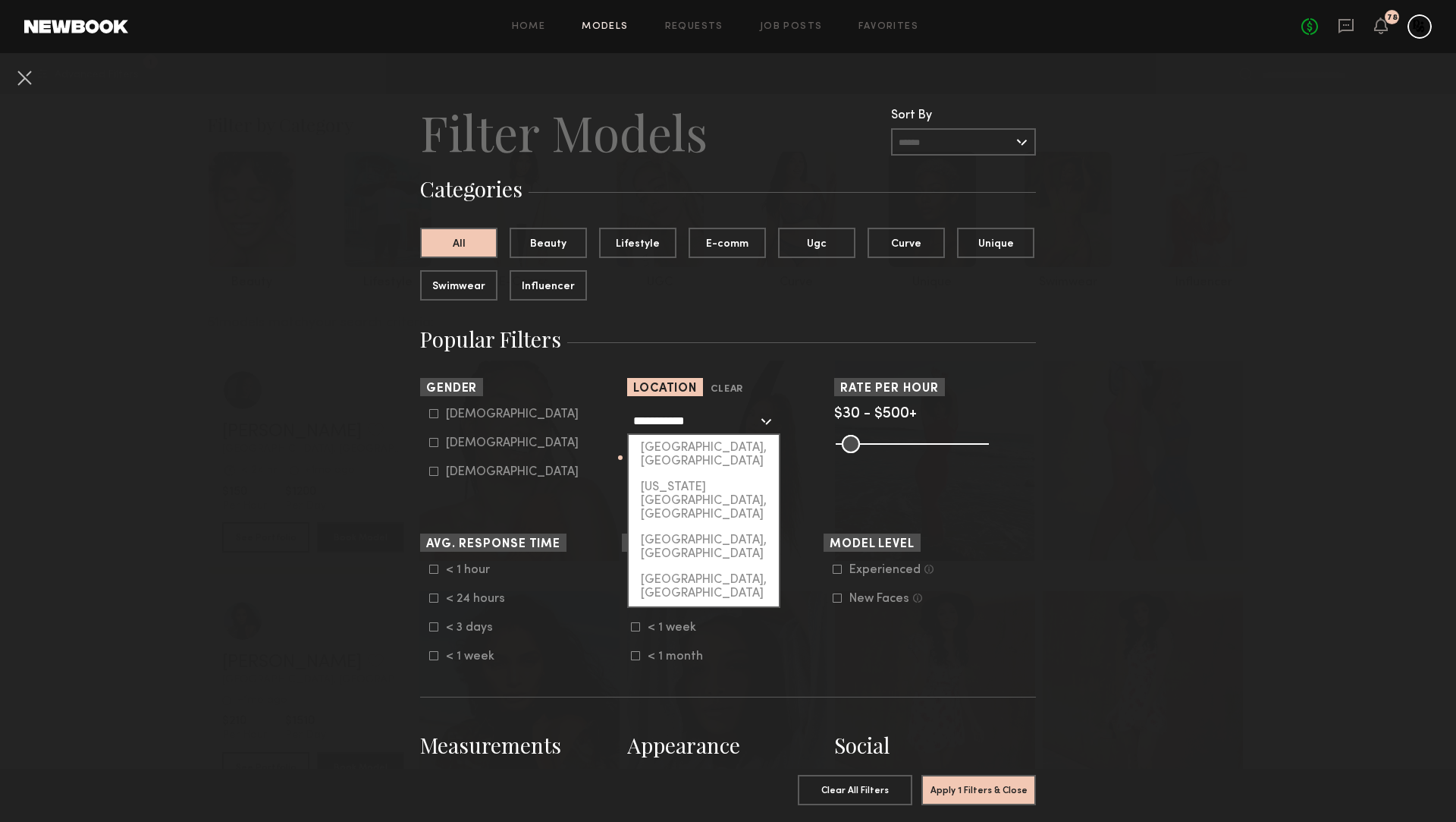
drag, startPoint x: 731, startPoint y: 430, endPoint x: 610, endPoint y: 417, distance: 121.7
click at [610, 417] on section "**********" at bounding box center [728, 437] width 616 height 119
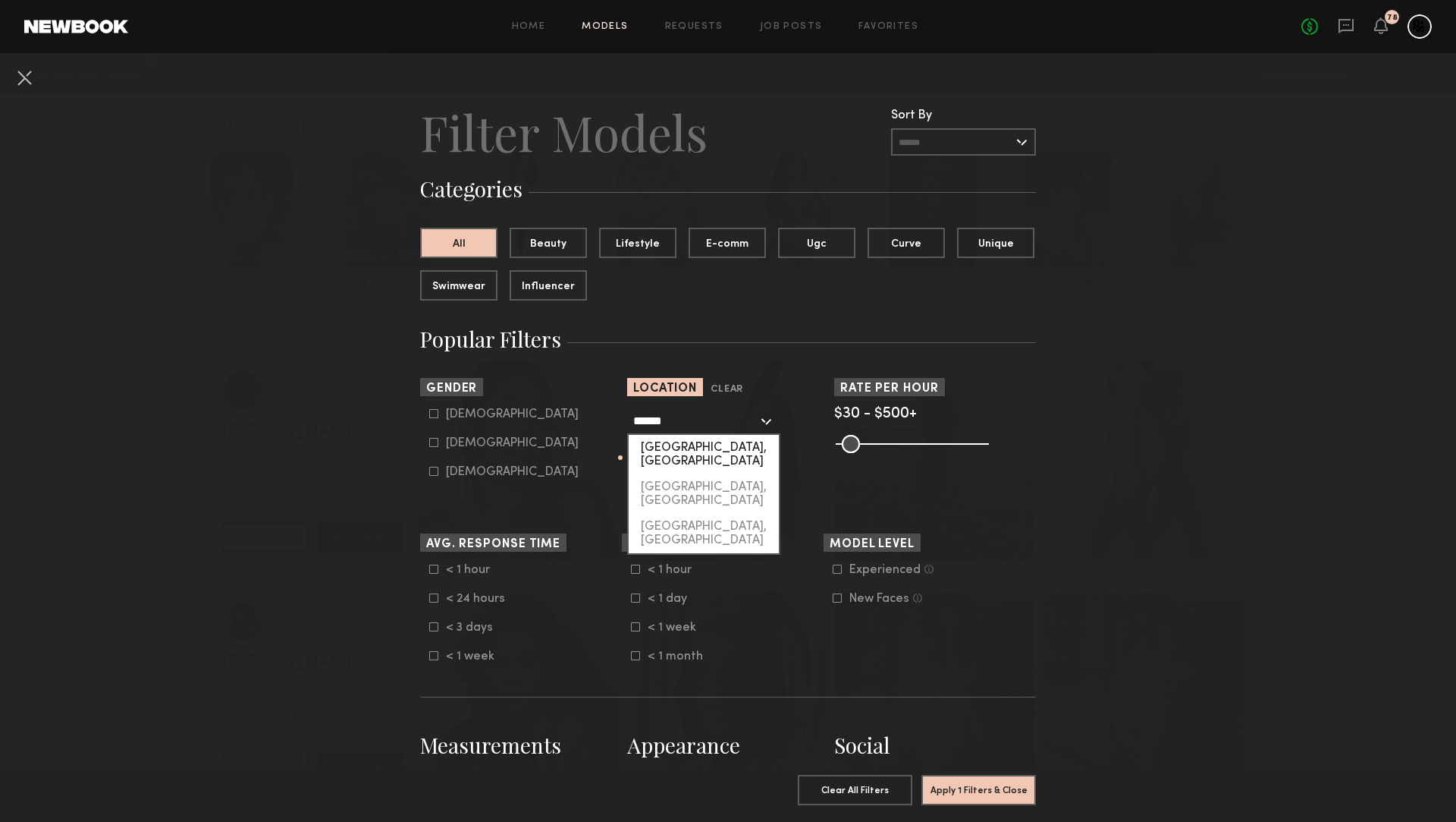
drag, startPoint x: 679, startPoint y: 444, endPoint x: 693, endPoint y: 451, distance: 15.7
click at [678, 444] on div "Austin, TX" at bounding box center [703, 454] width 151 height 39
type input "**********"
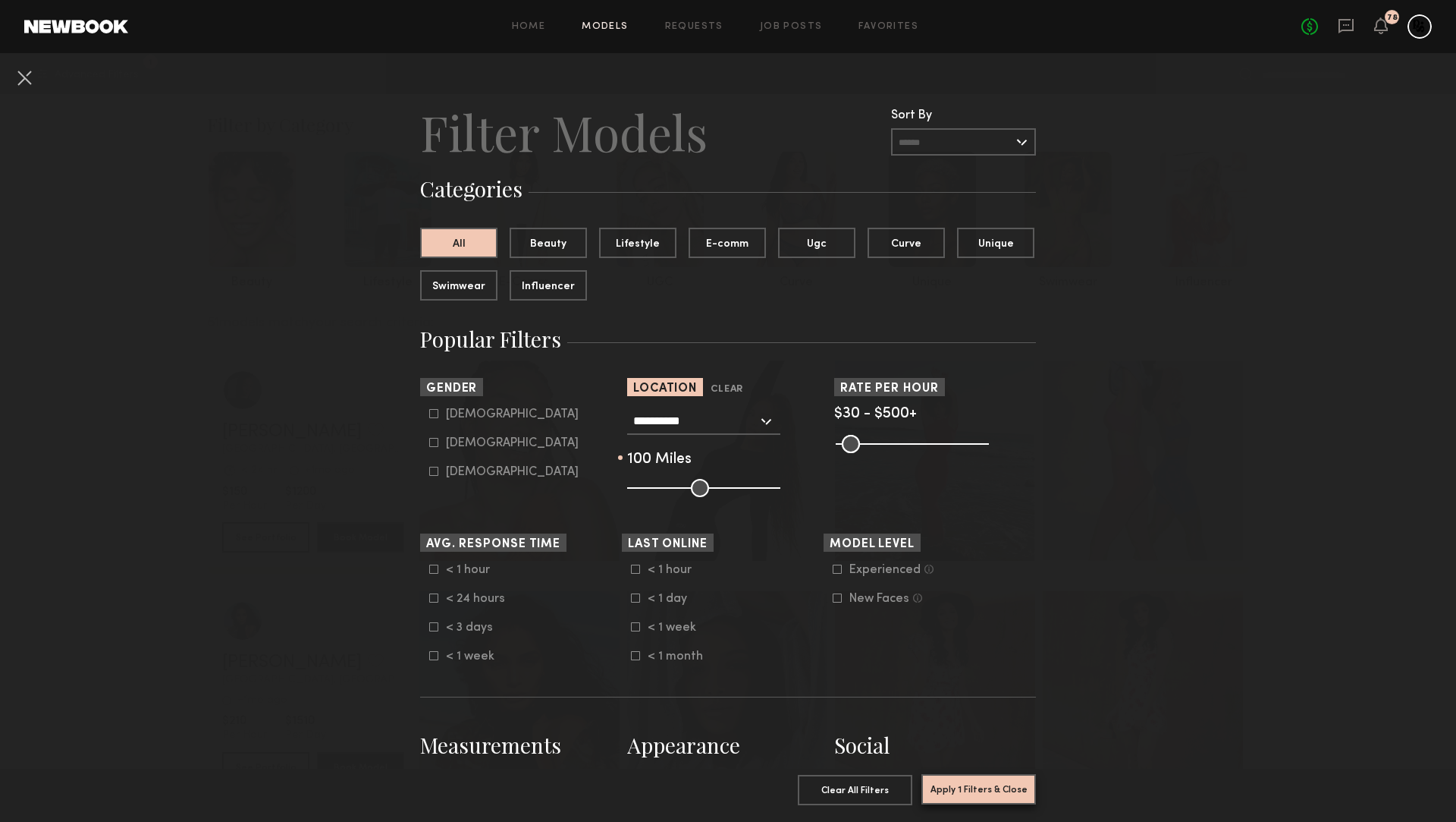
drag, startPoint x: 939, startPoint y: 792, endPoint x: 366, endPoint y: 566, distance: 616.0
click at [939, 792] on button "Apply 1 Filters & Close" at bounding box center [979, 789] width 115 height 30
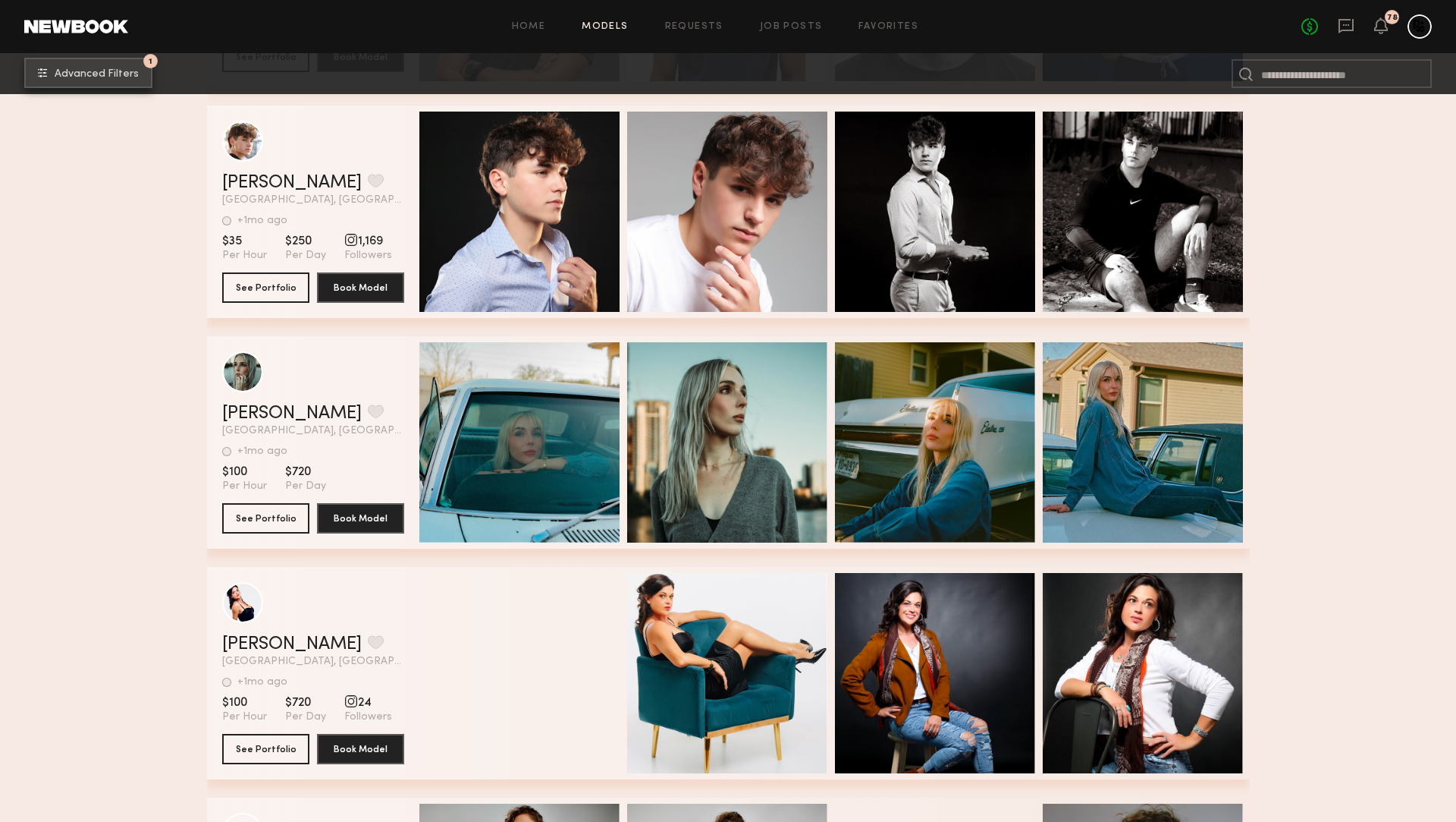
scroll to position [10614, 0]
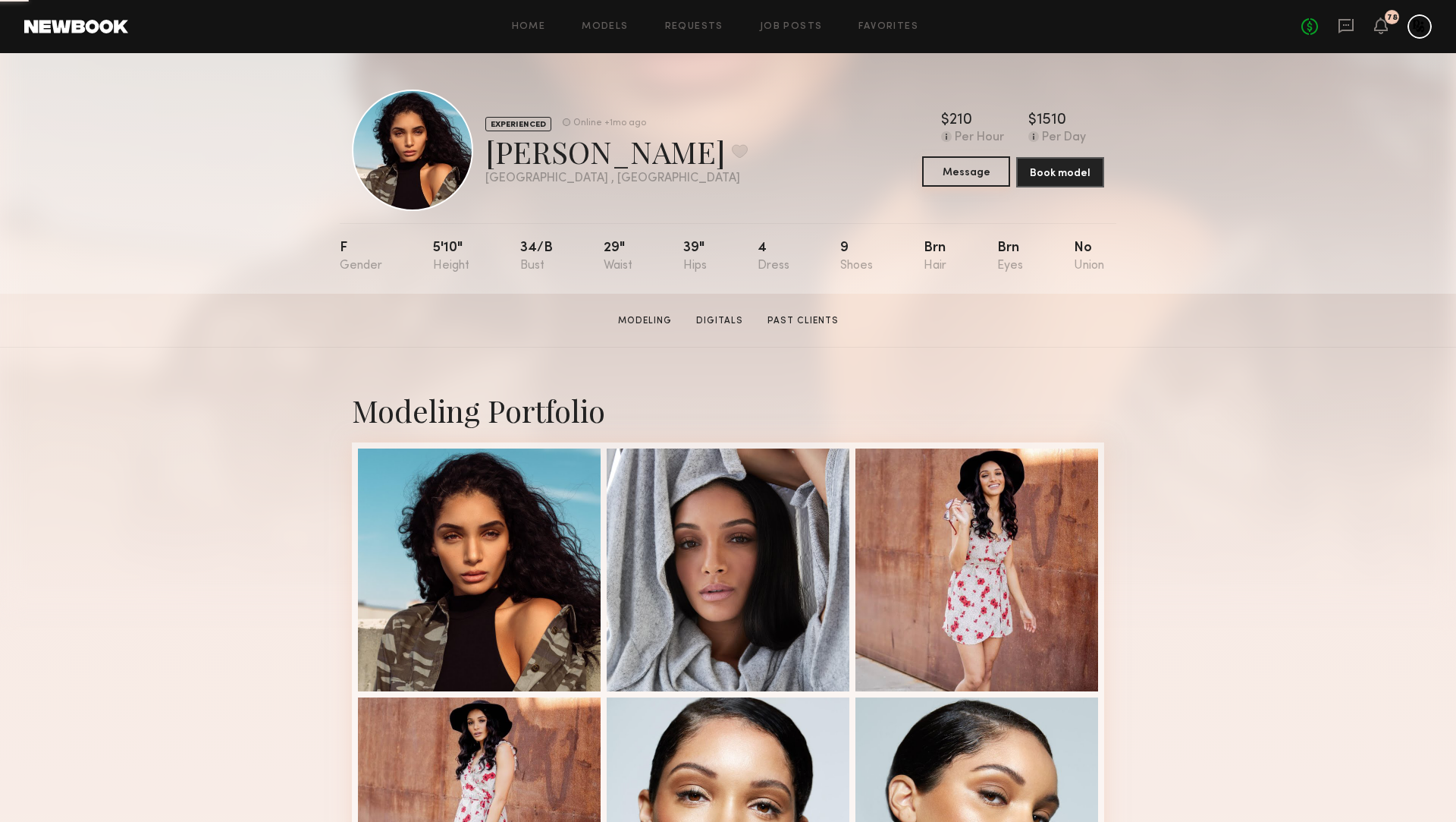
click at [968, 176] on button "Message" at bounding box center [966, 171] width 88 height 30
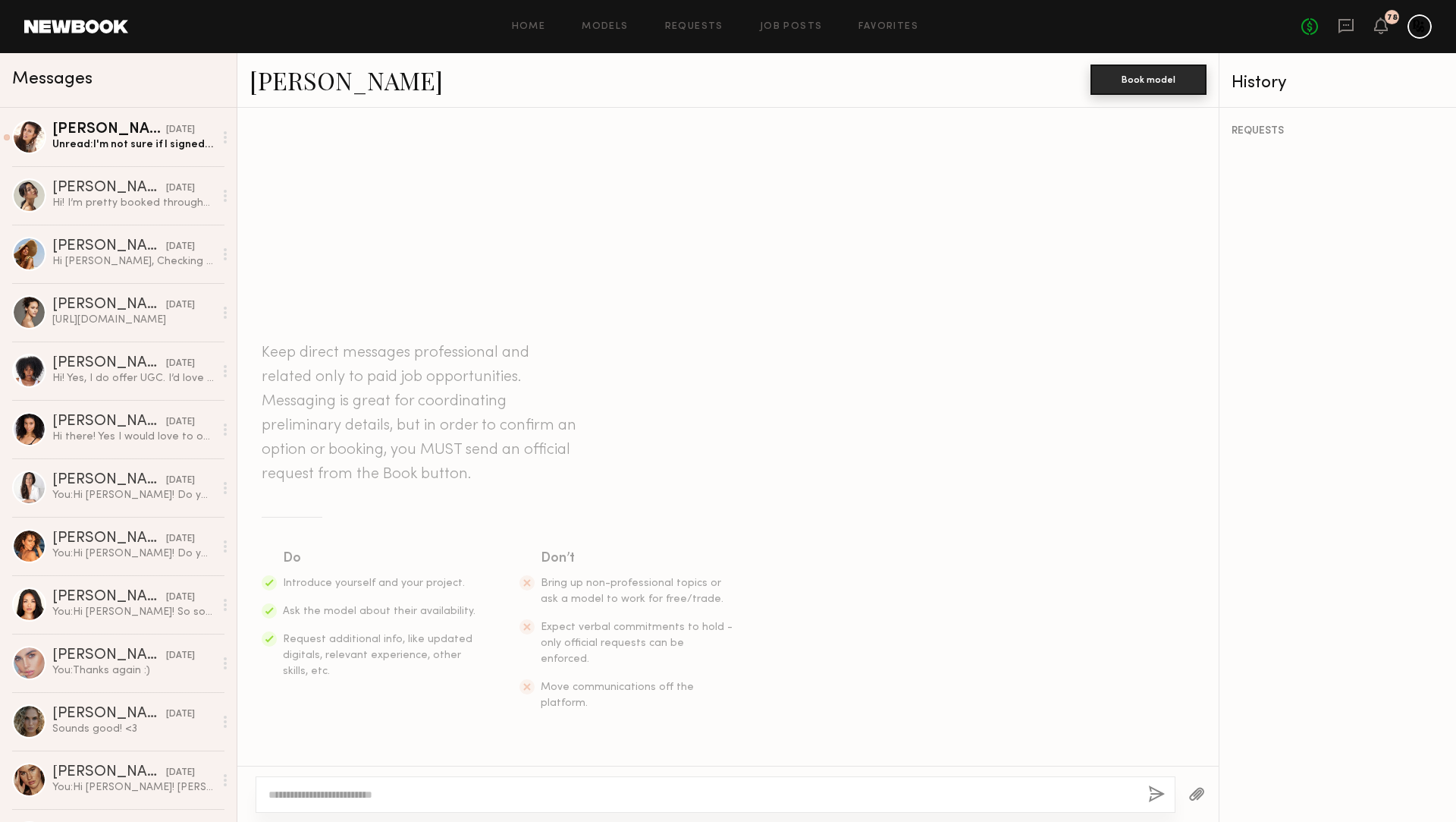
click at [1113, 78] on button "Book model" at bounding box center [1149, 80] width 116 height 30
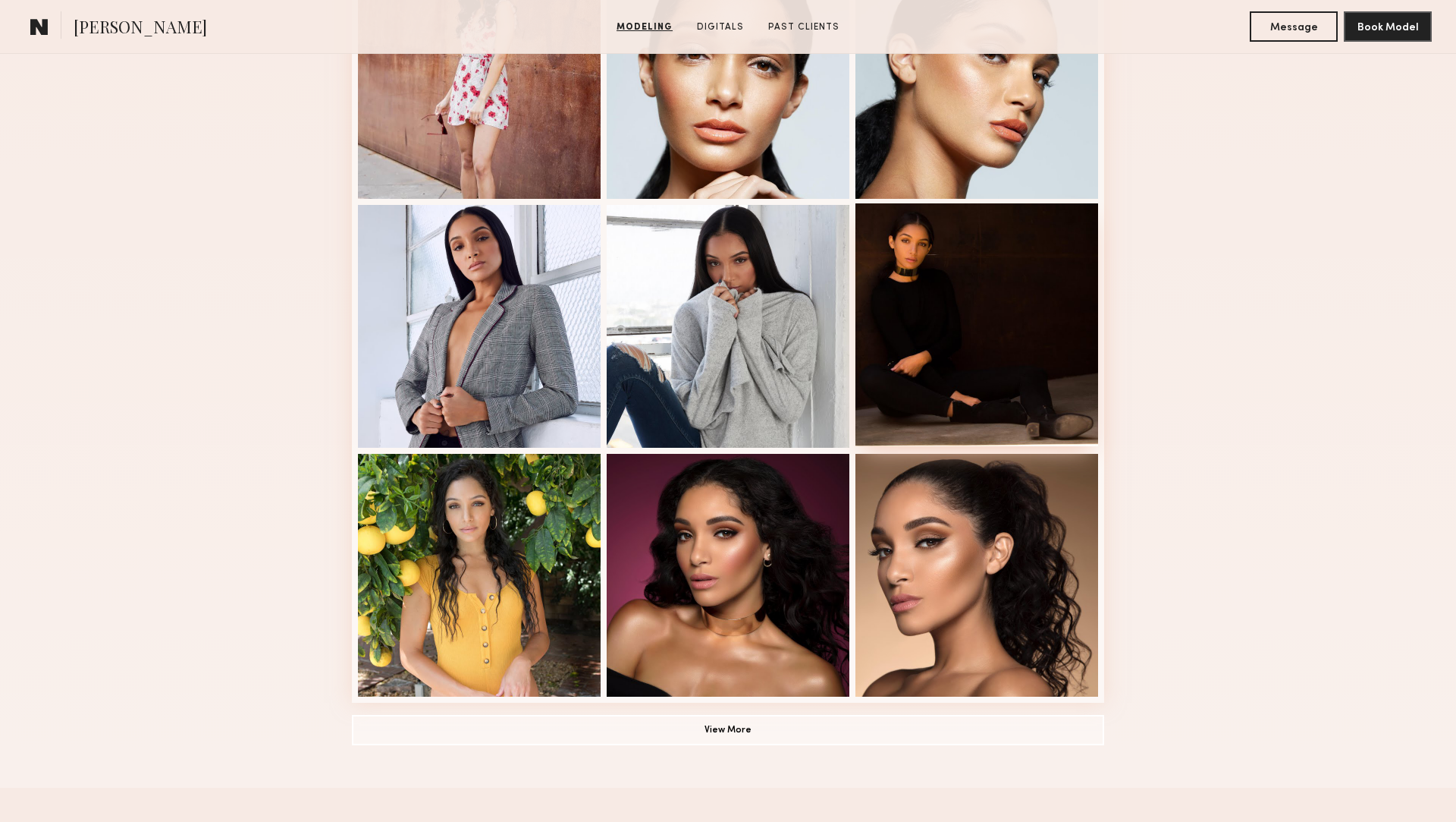
scroll to position [900, 0]
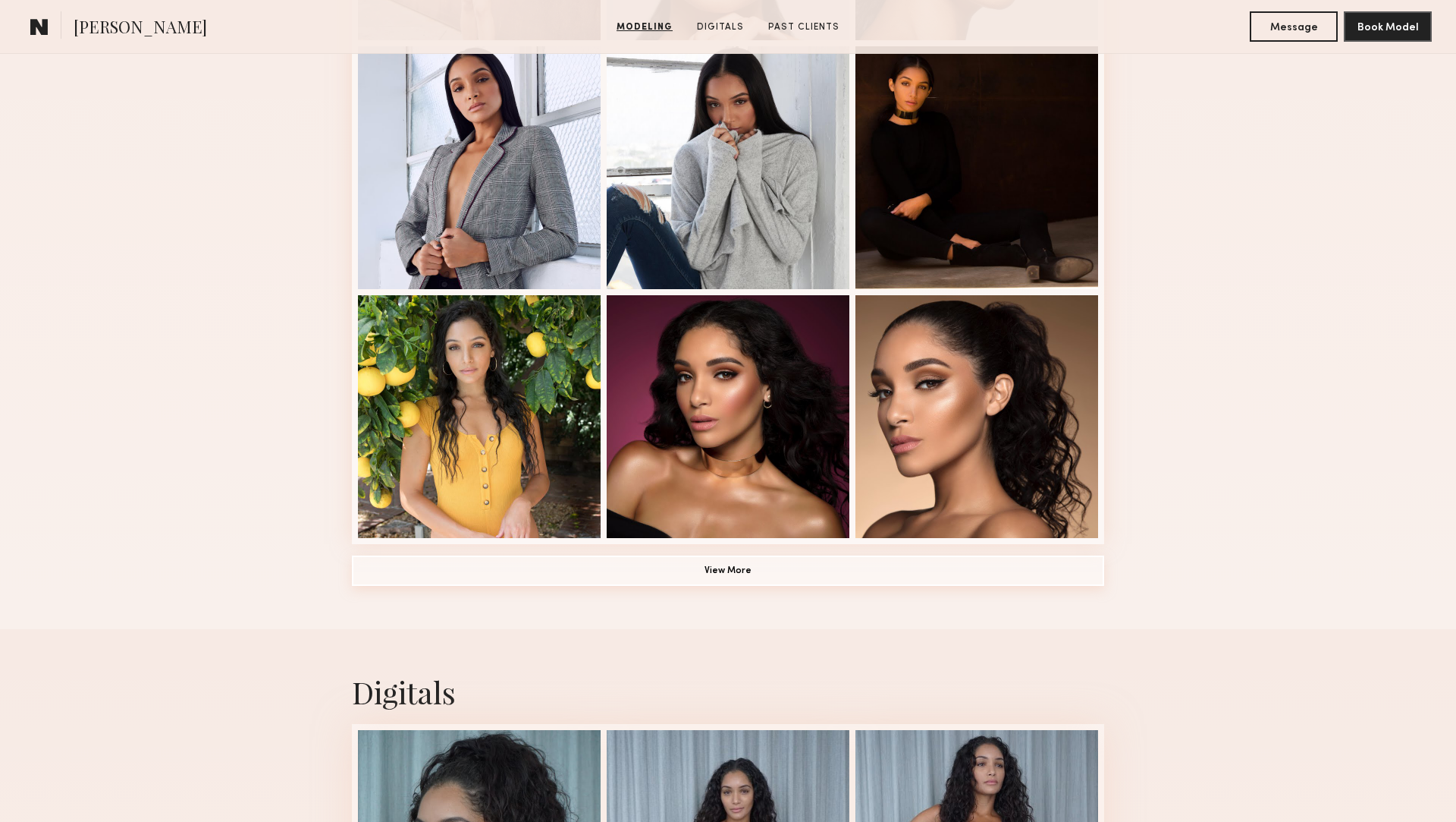
click at [791, 582] on button "View More" at bounding box center [728, 571] width 753 height 30
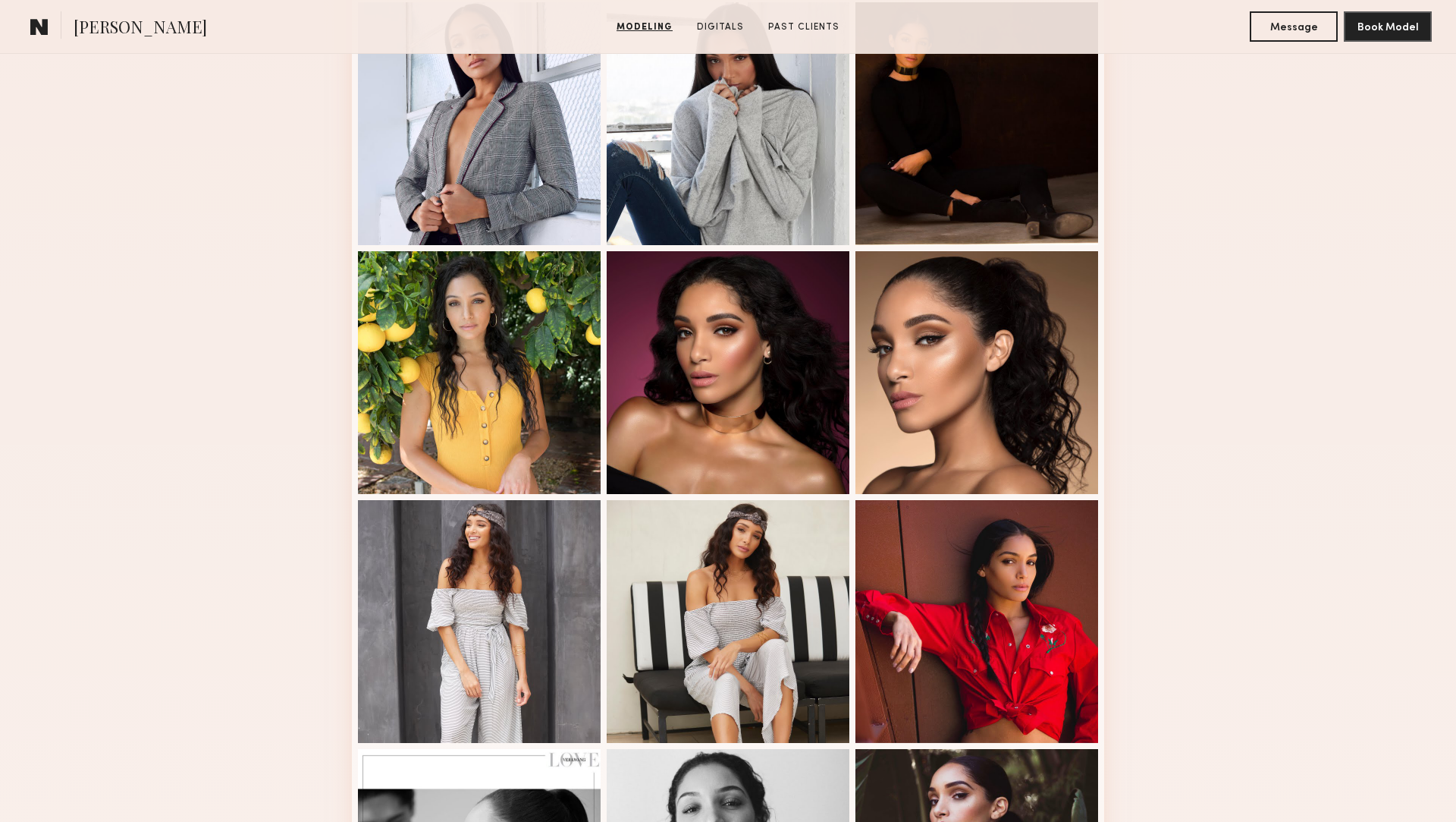
scroll to position [1499, 0]
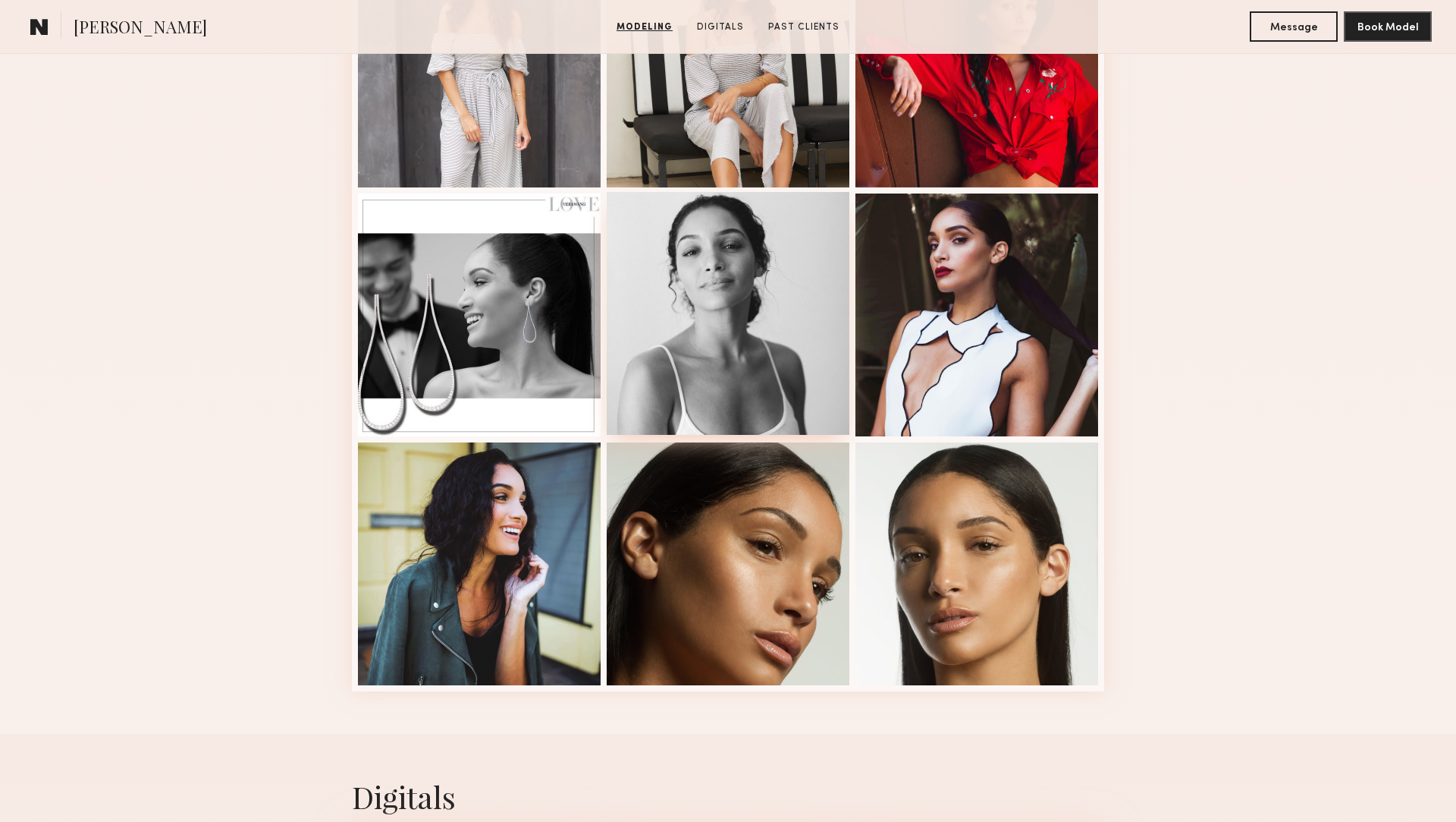
click at [754, 368] on div at bounding box center [728, 314] width 243 height 243
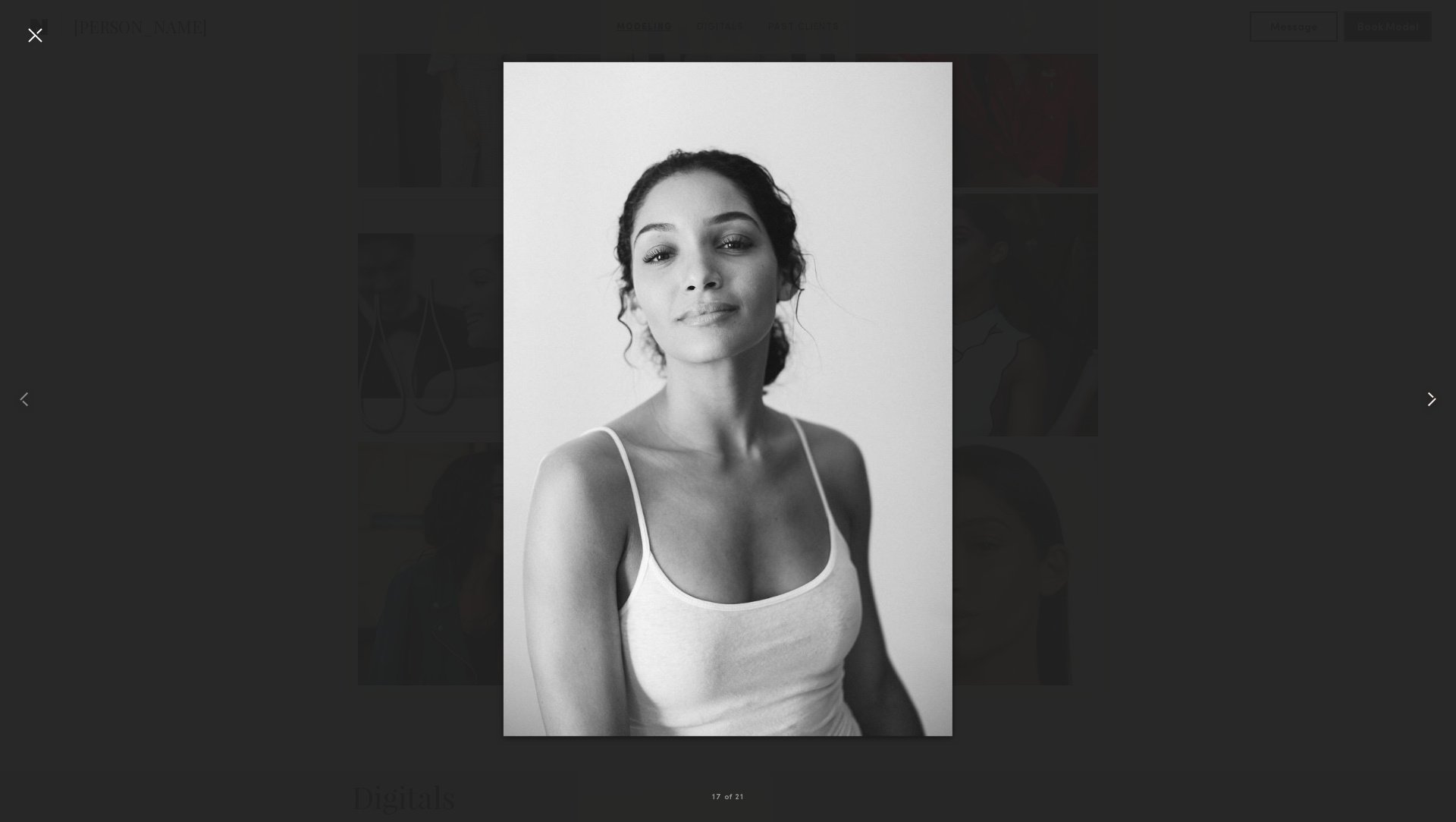
click at [1429, 399] on common-icon at bounding box center [1432, 399] width 24 height 24
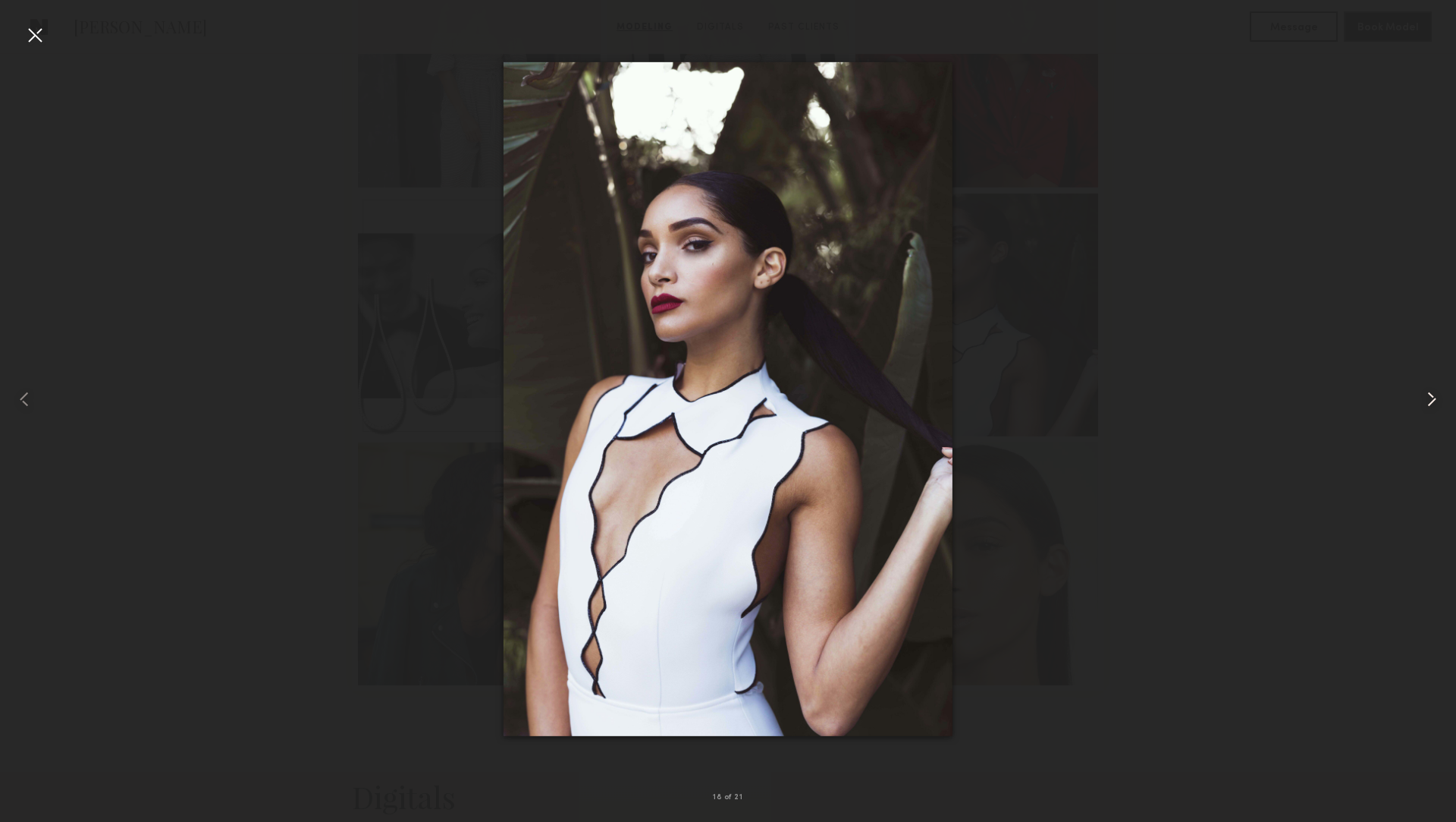
click at [1429, 399] on common-icon at bounding box center [1432, 399] width 24 height 24
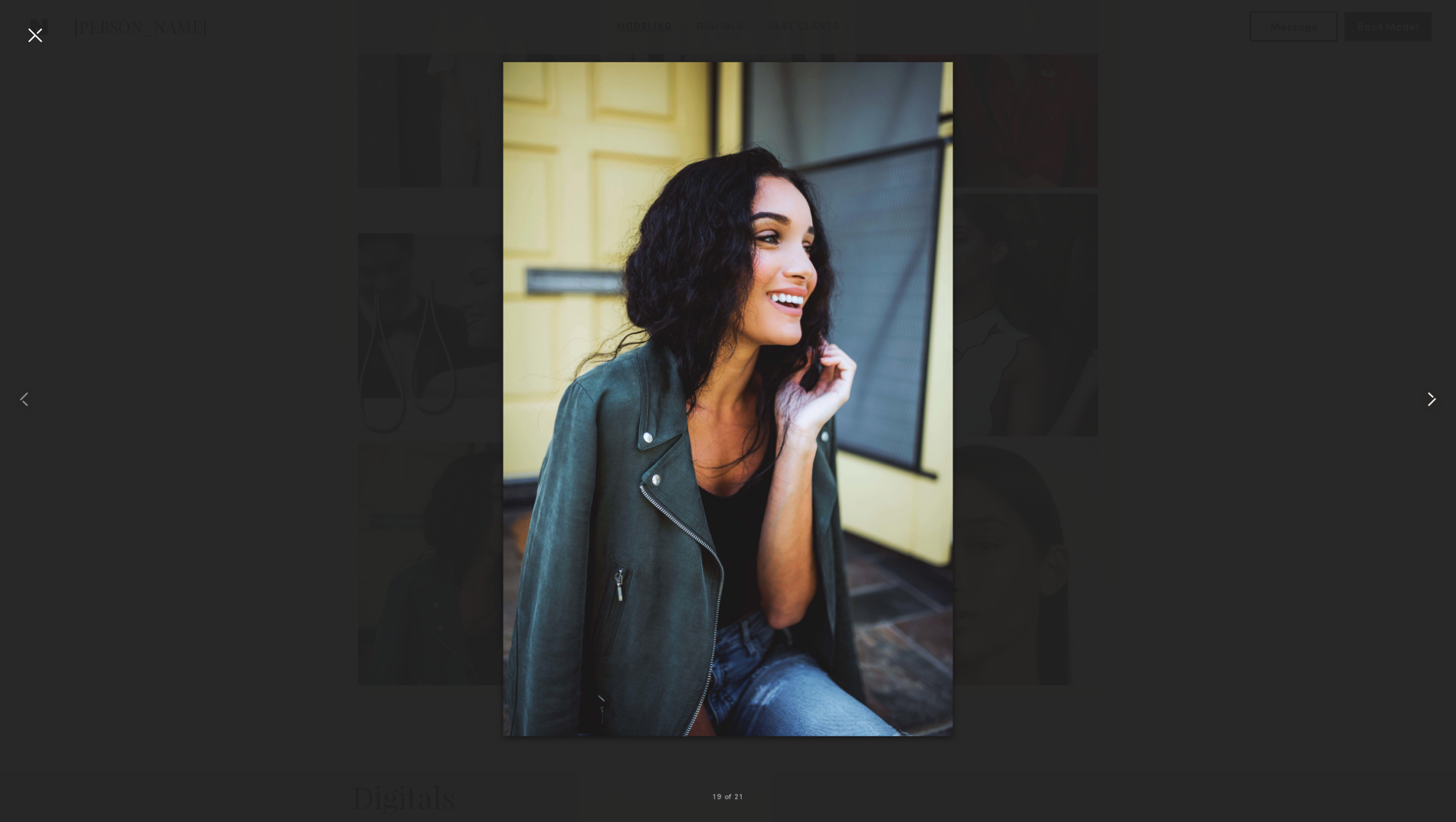
click at [1429, 399] on common-icon at bounding box center [1432, 399] width 24 height 24
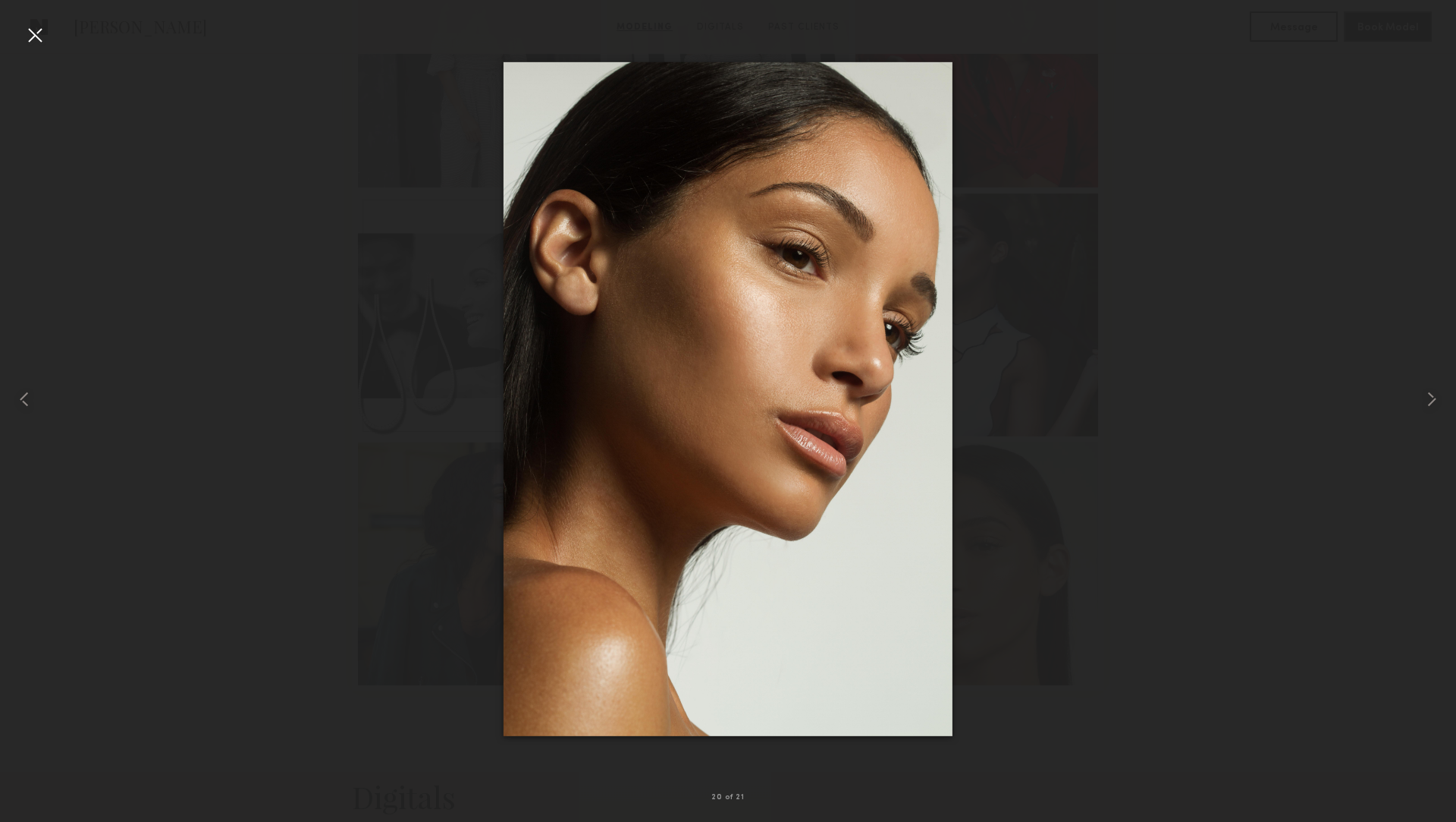
click at [34, 28] on div at bounding box center [34, 34] width 24 height 24
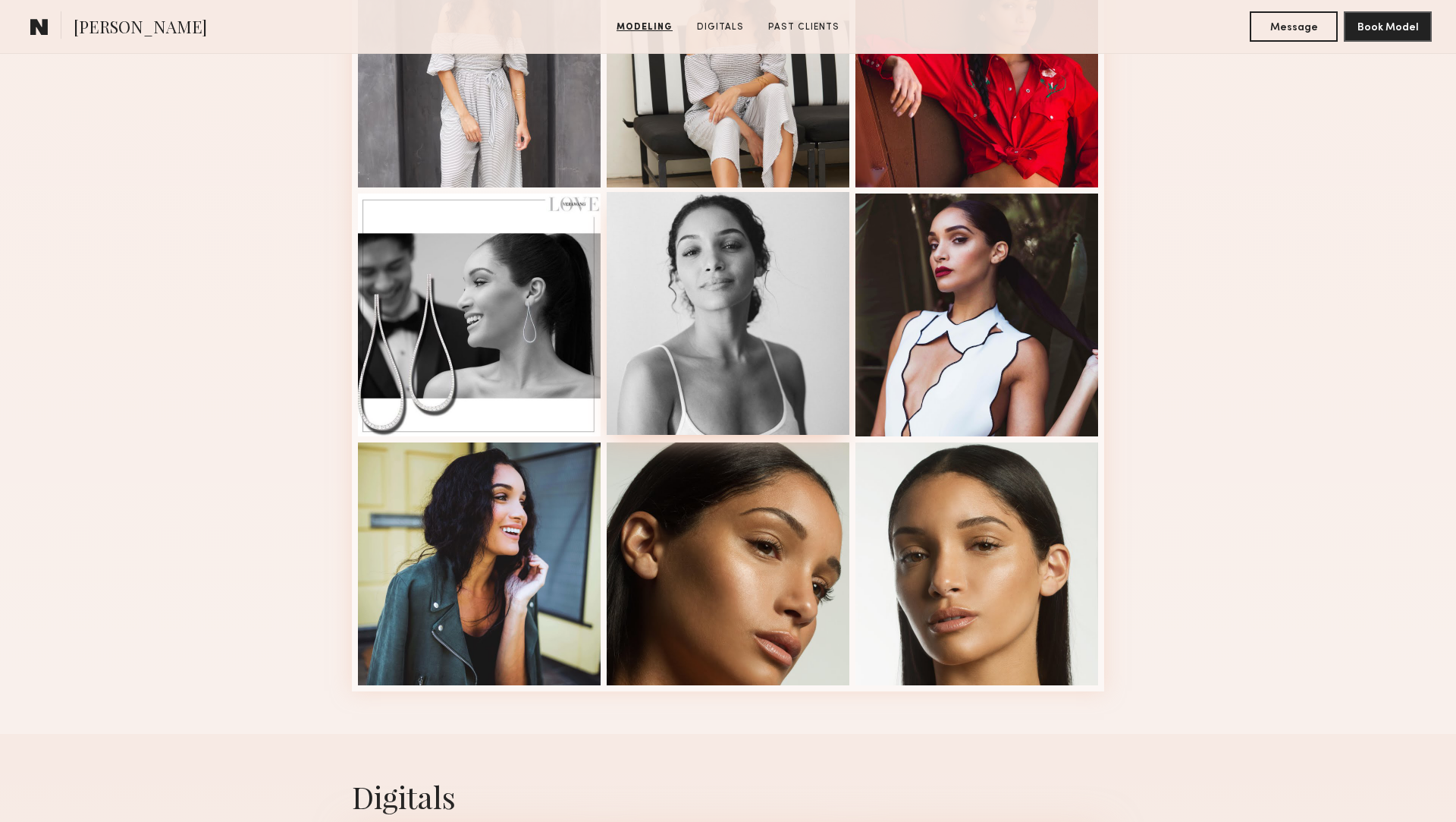
click at [772, 342] on div at bounding box center [728, 314] width 243 height 243
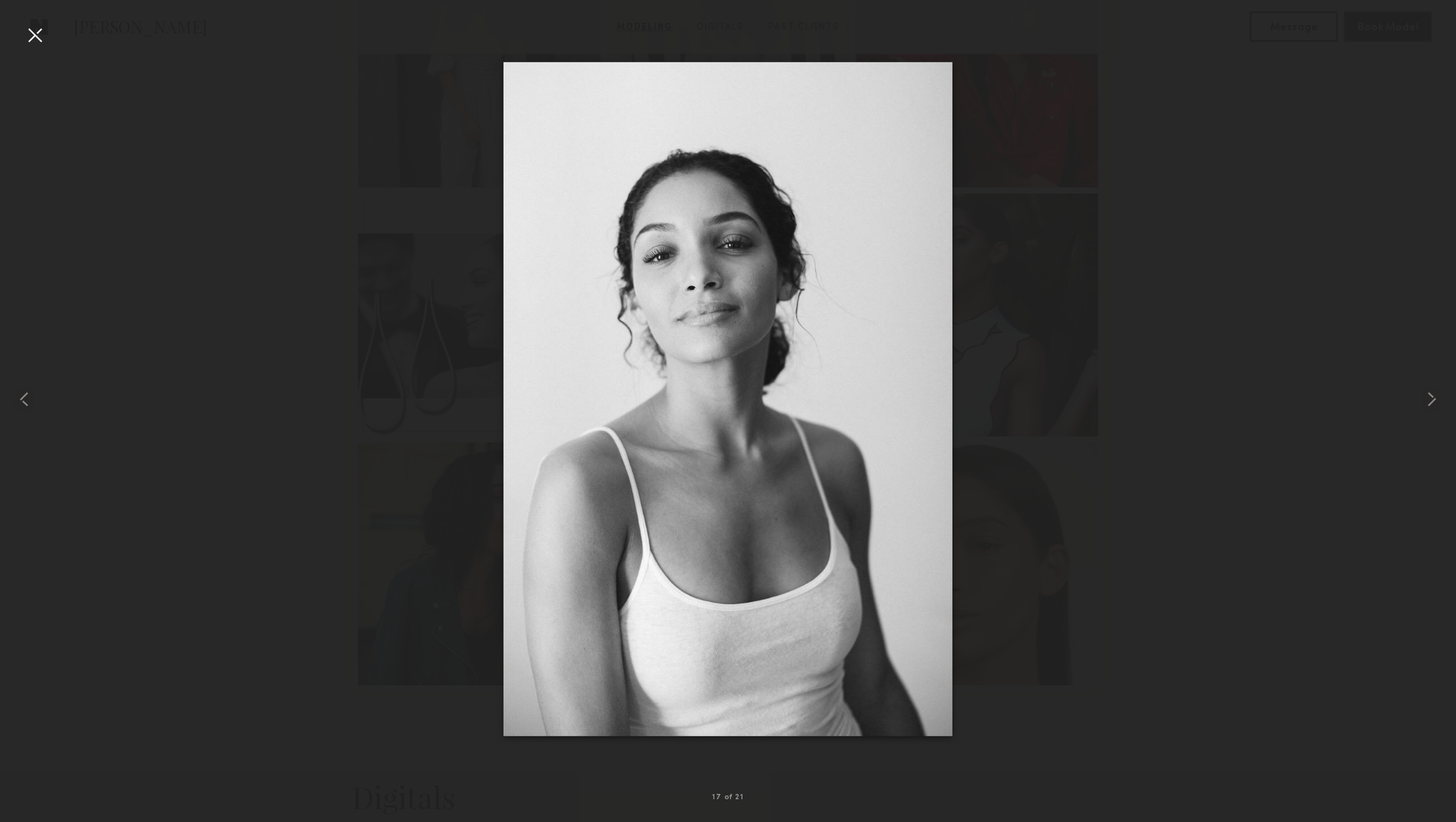
click at [1204, 324] on div at bounding box center [728, 399] width 1456 height 749
drag, startPoint x: 41, startPoint y: 27, endPoint x: 212, endPoint y: 156, distance: 214.2
click at [41, 27] on div at bounding box center [34, 34] width 24 height 24
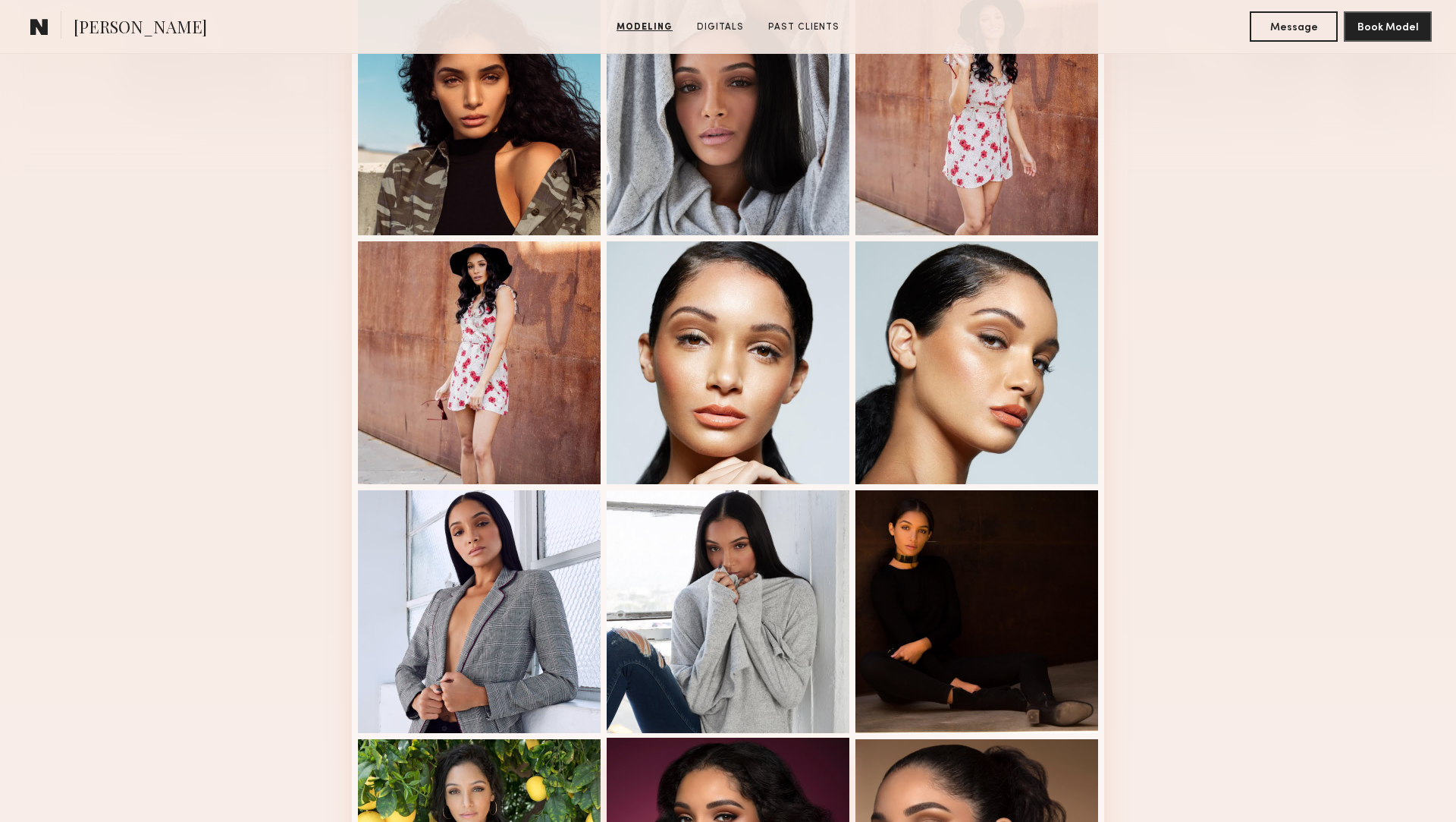
scroll to position [305, 0]
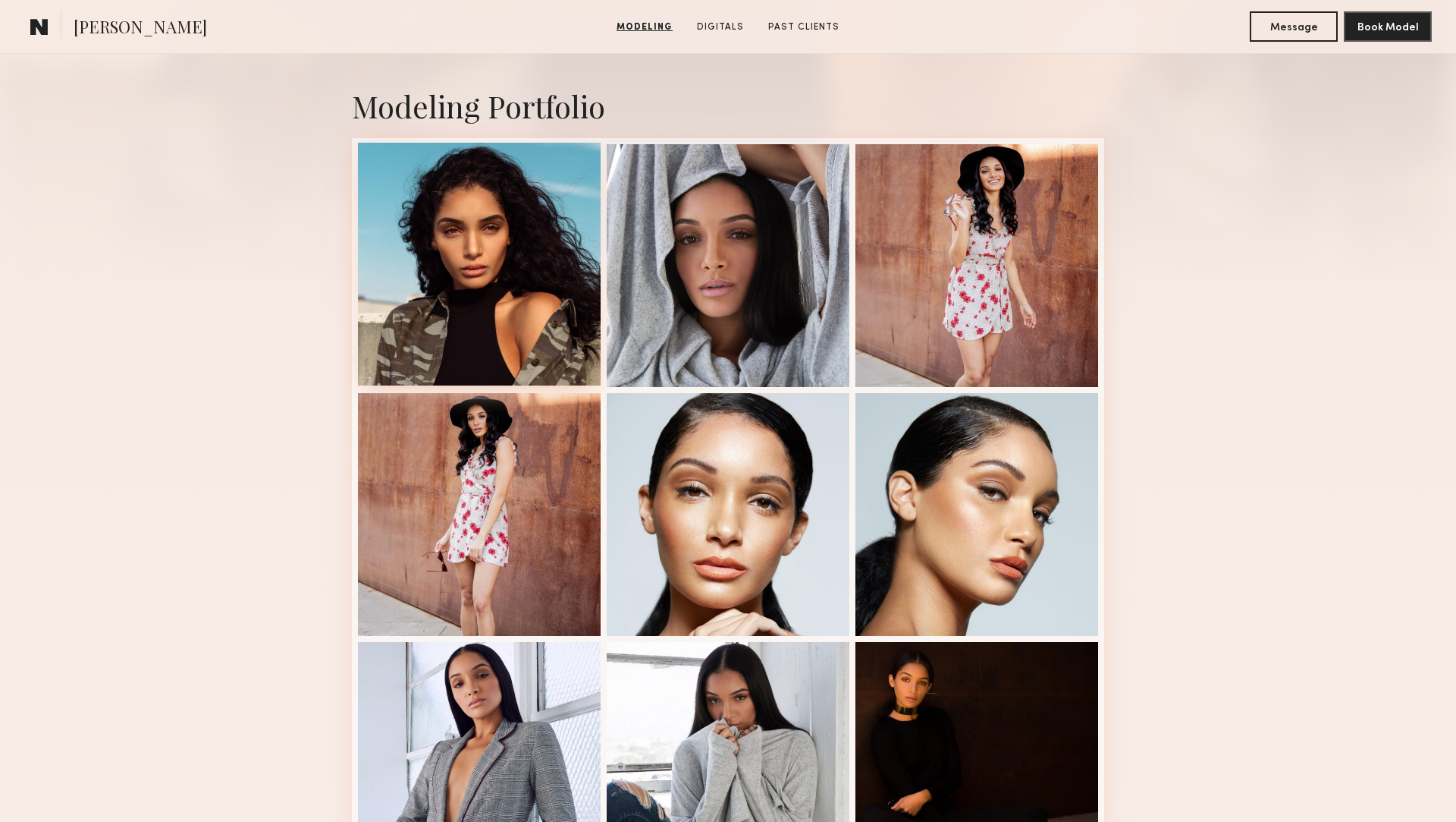
click at [371, 248] on div at bounding box center [480, 264] width 243 height 243
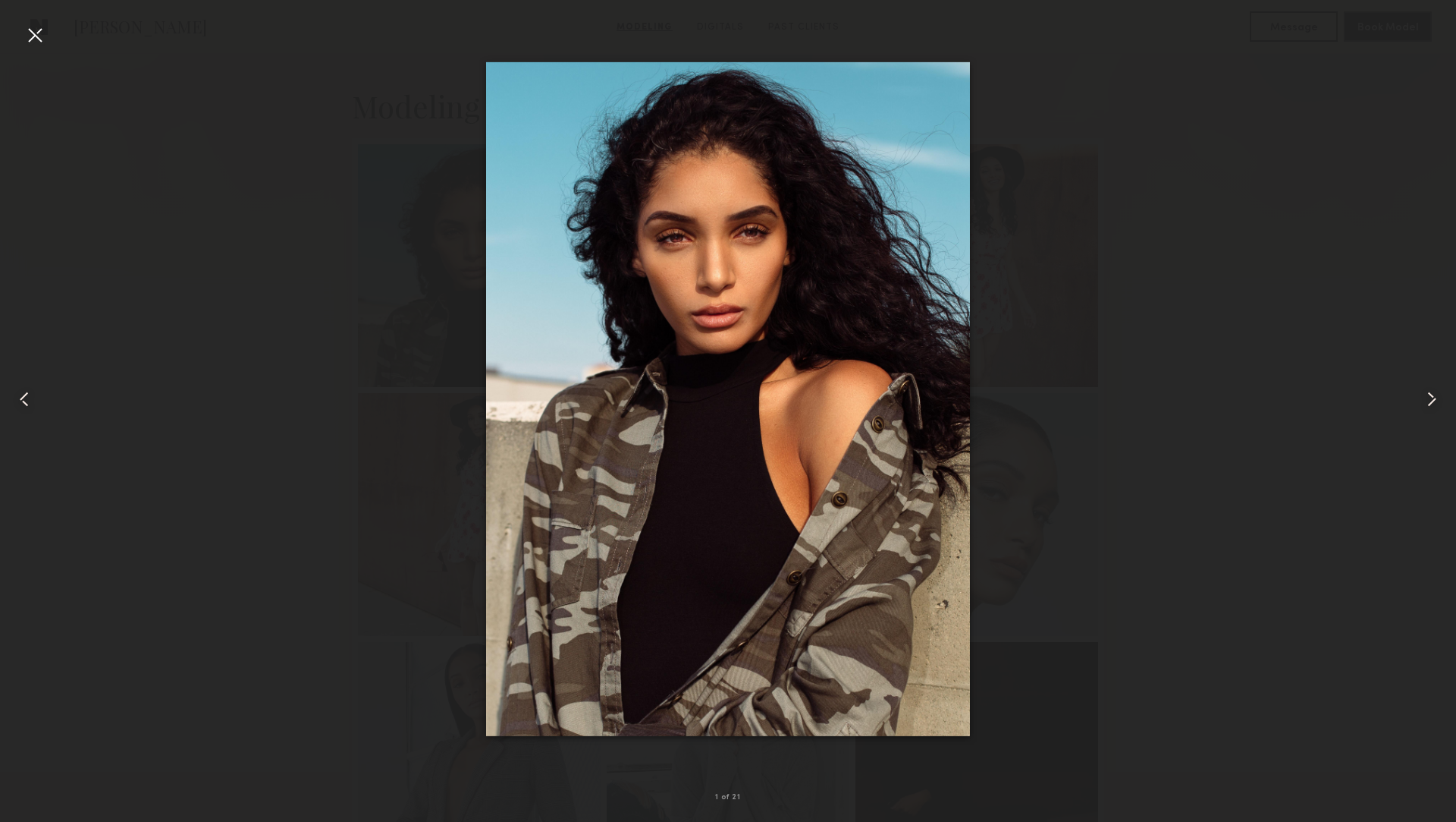
drag, startPoint x: 708, startPoint y: 324, endPoint x: 640, endPoint y: 22, distance: 309.6
click at [0, 0] on nb-gallery-light "1 of 21" at bounding box center [728, 411] width 1456 height 822
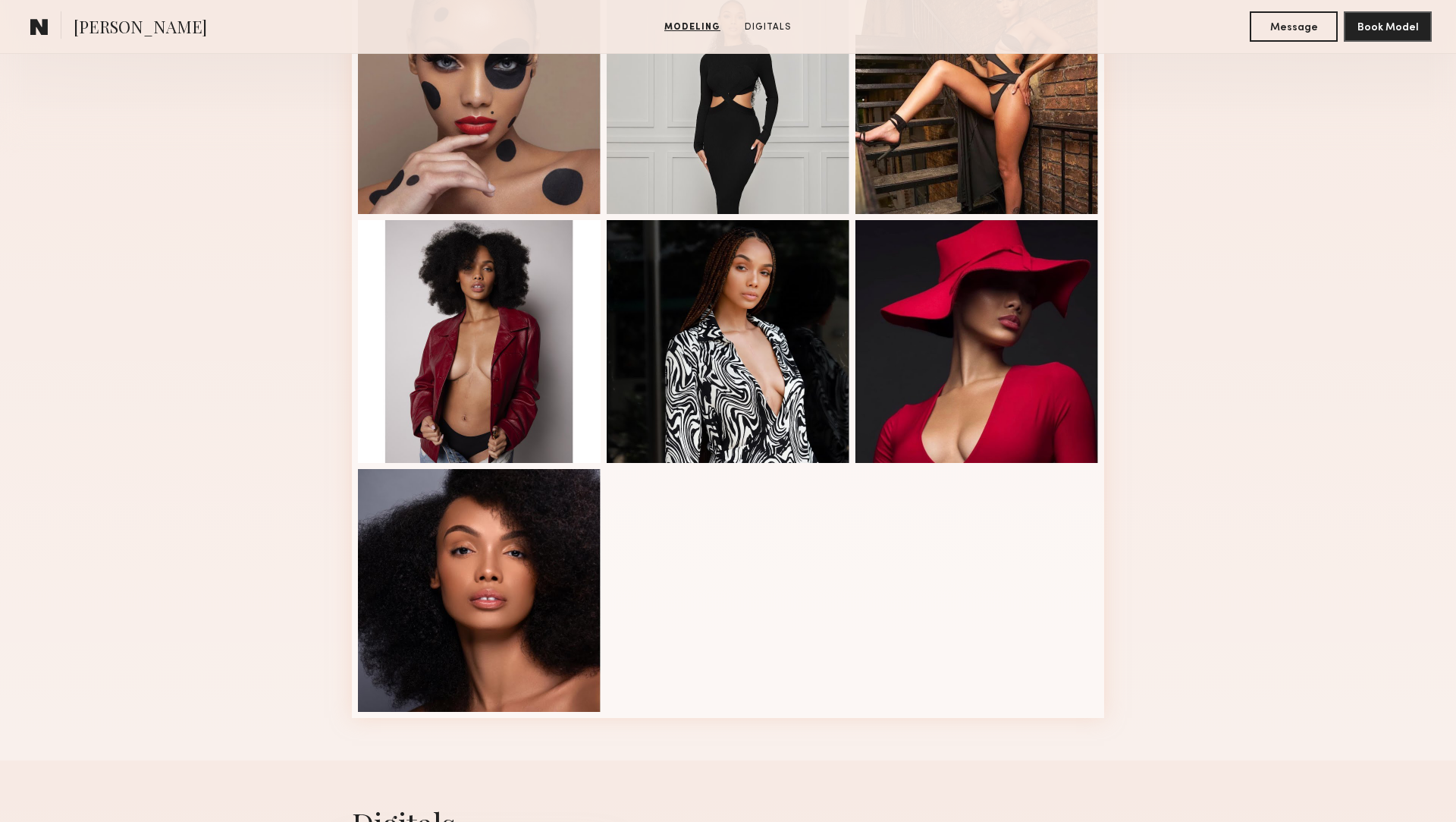
scroll to position [479, 0]
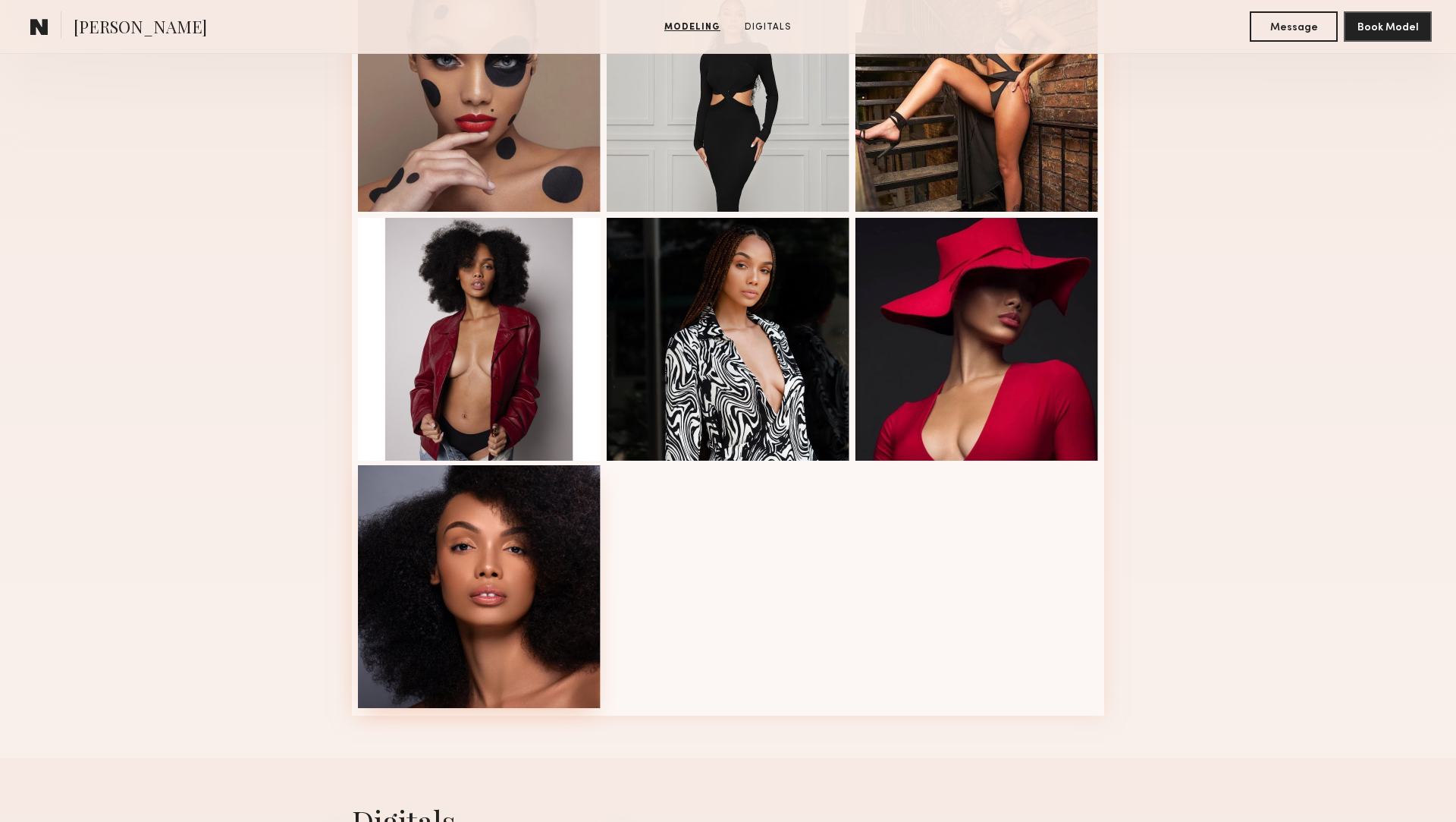
click at [521, 543] on div at bounding box center [480, 587] width 243 height 243
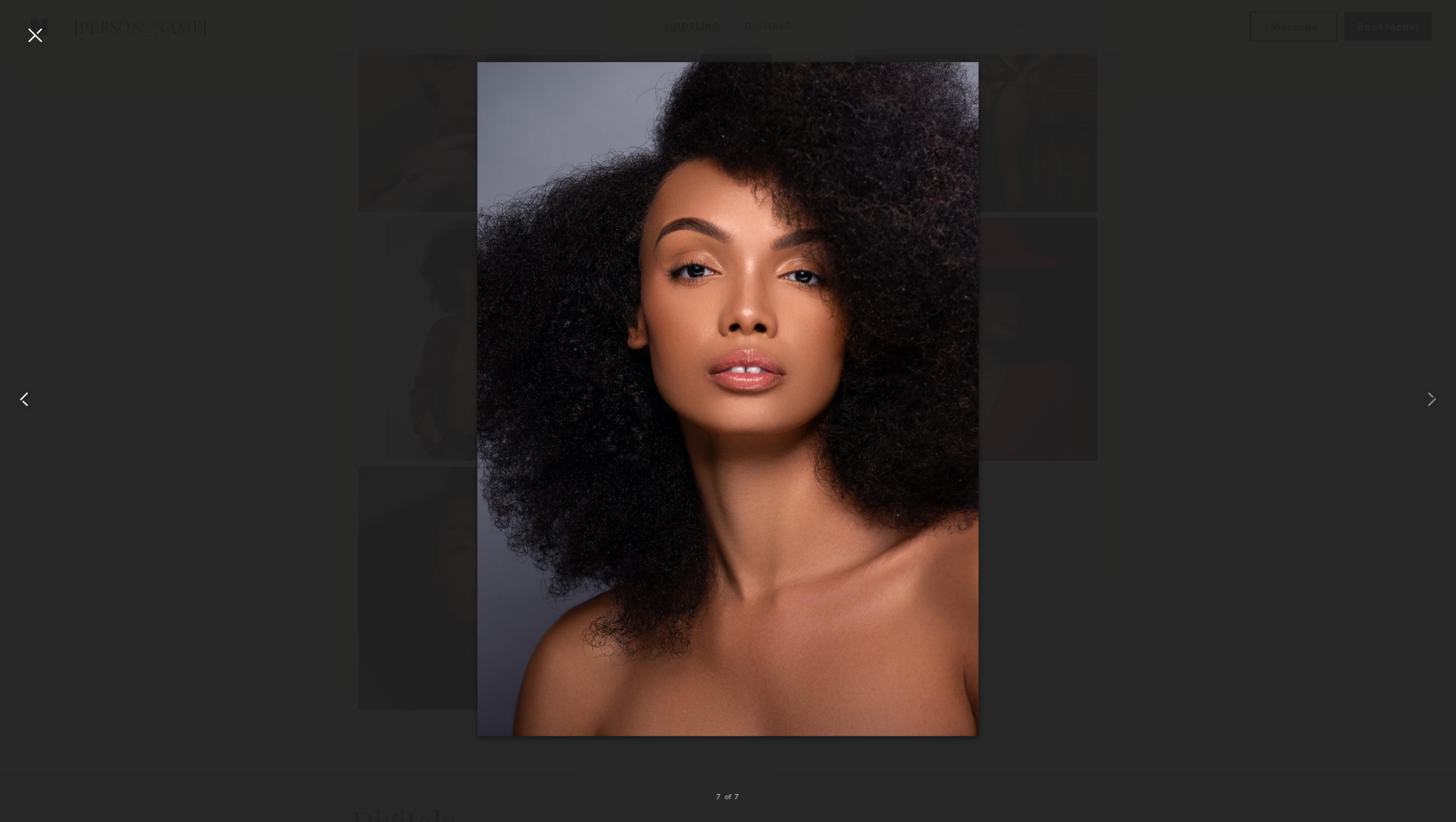
click at [48, 30] on div at bounding box center [29, 399] width 58 height 749
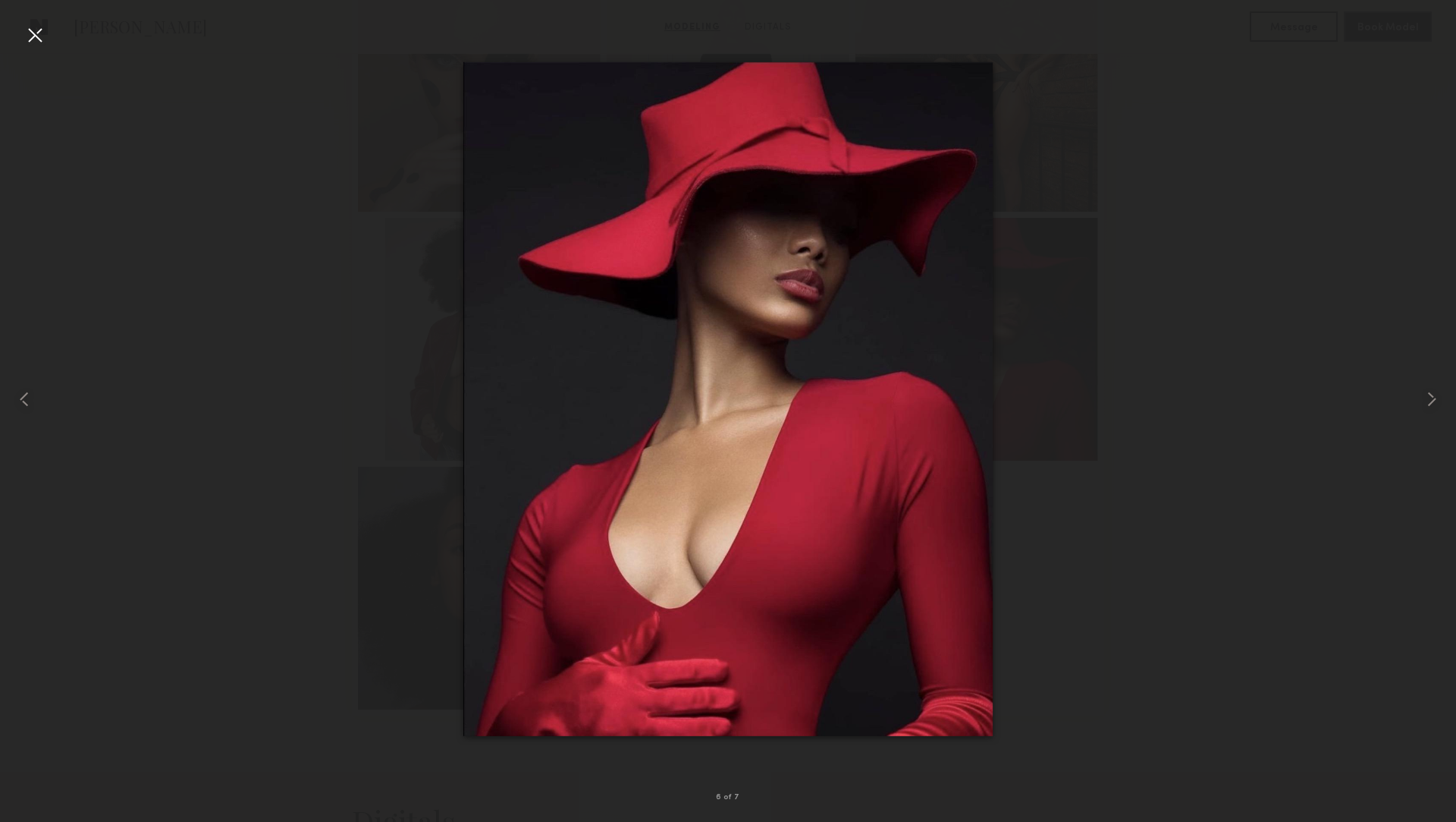
click at [36, 45] on div at bounding box center [34, 34] width 24 height 24
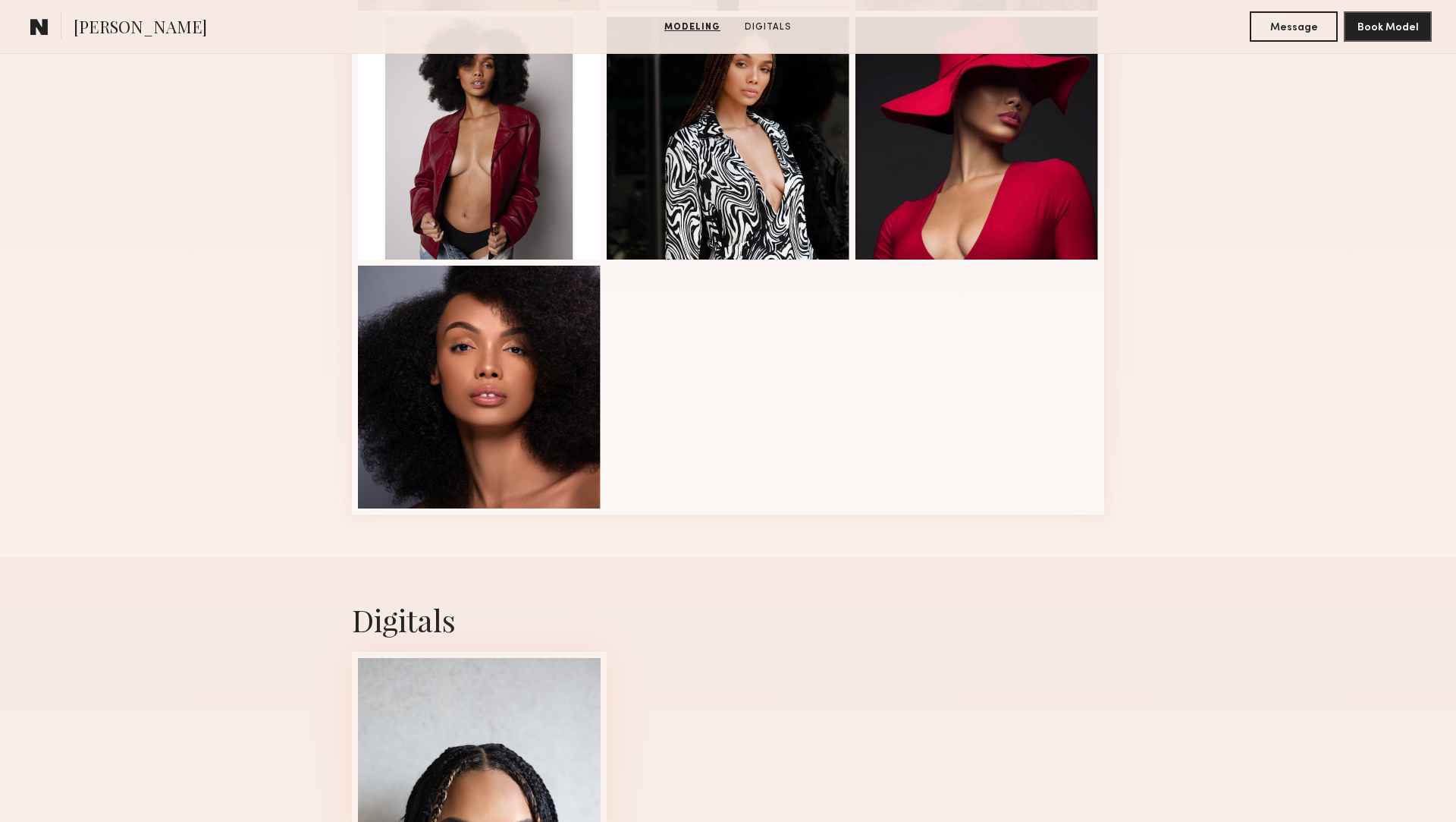
scroll to position [1090, 0]
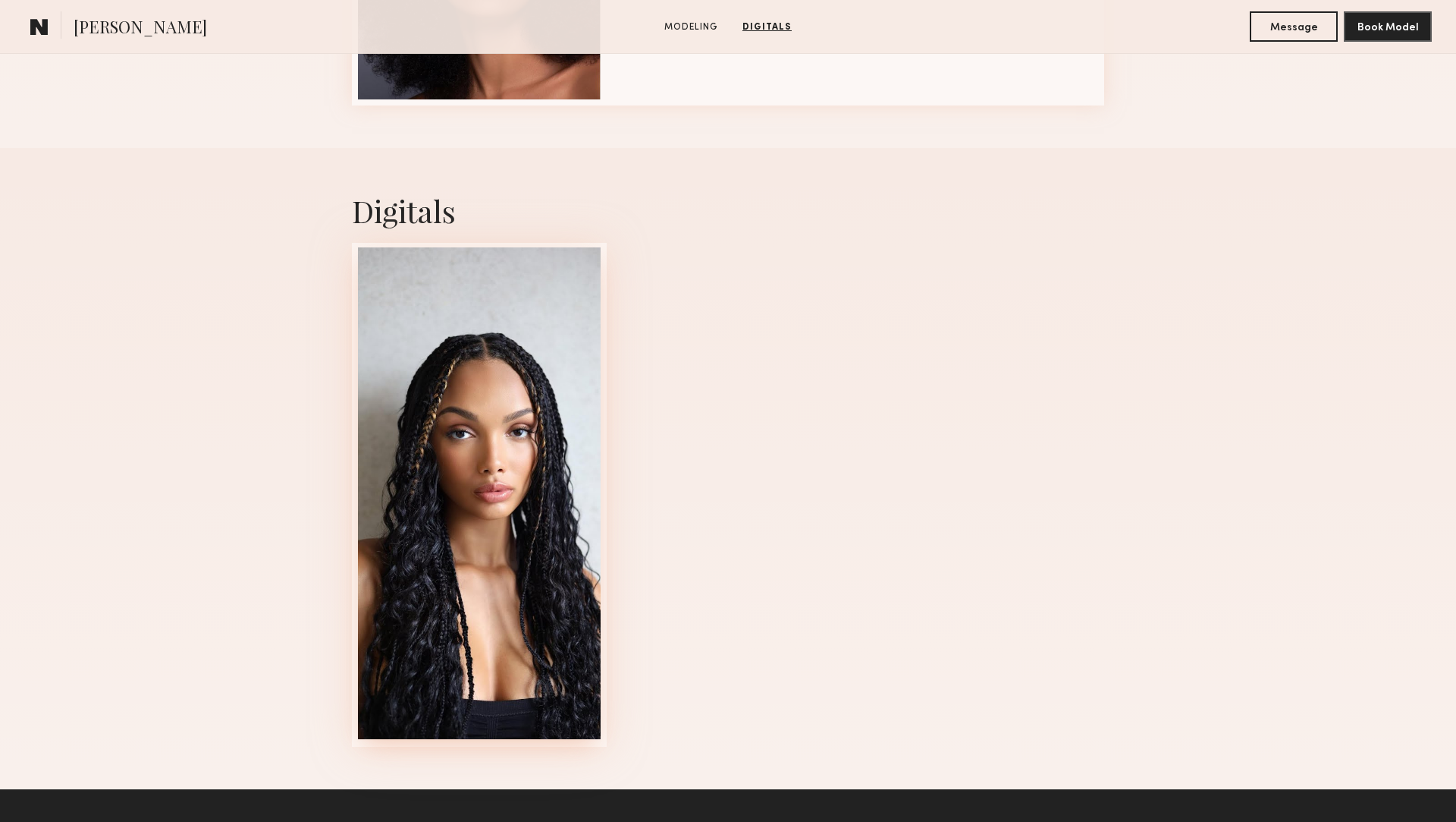
click at [509, 387] on div at bounding box center [480, 493] width 243 height 492
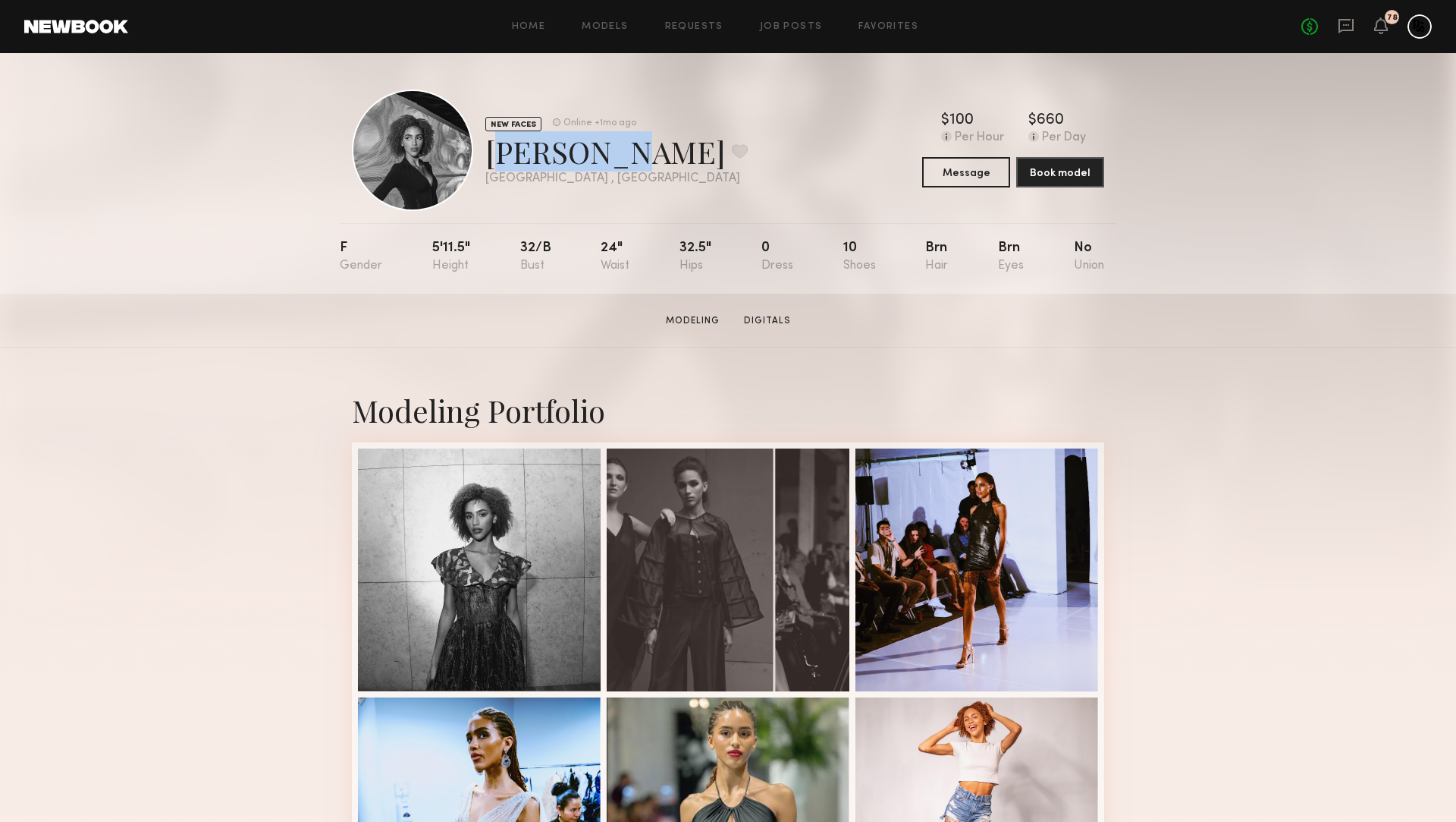
drag, startPoint x: 610, startPoint y: 153, endPoint x: 490, endPoint y: 153, distance: 120.0
click at [491, 153] on div "[PERSON_NAME] Favorite" at bounding box center [617, 151] width 263 height 40
copy div "[PERSON_NAME]"
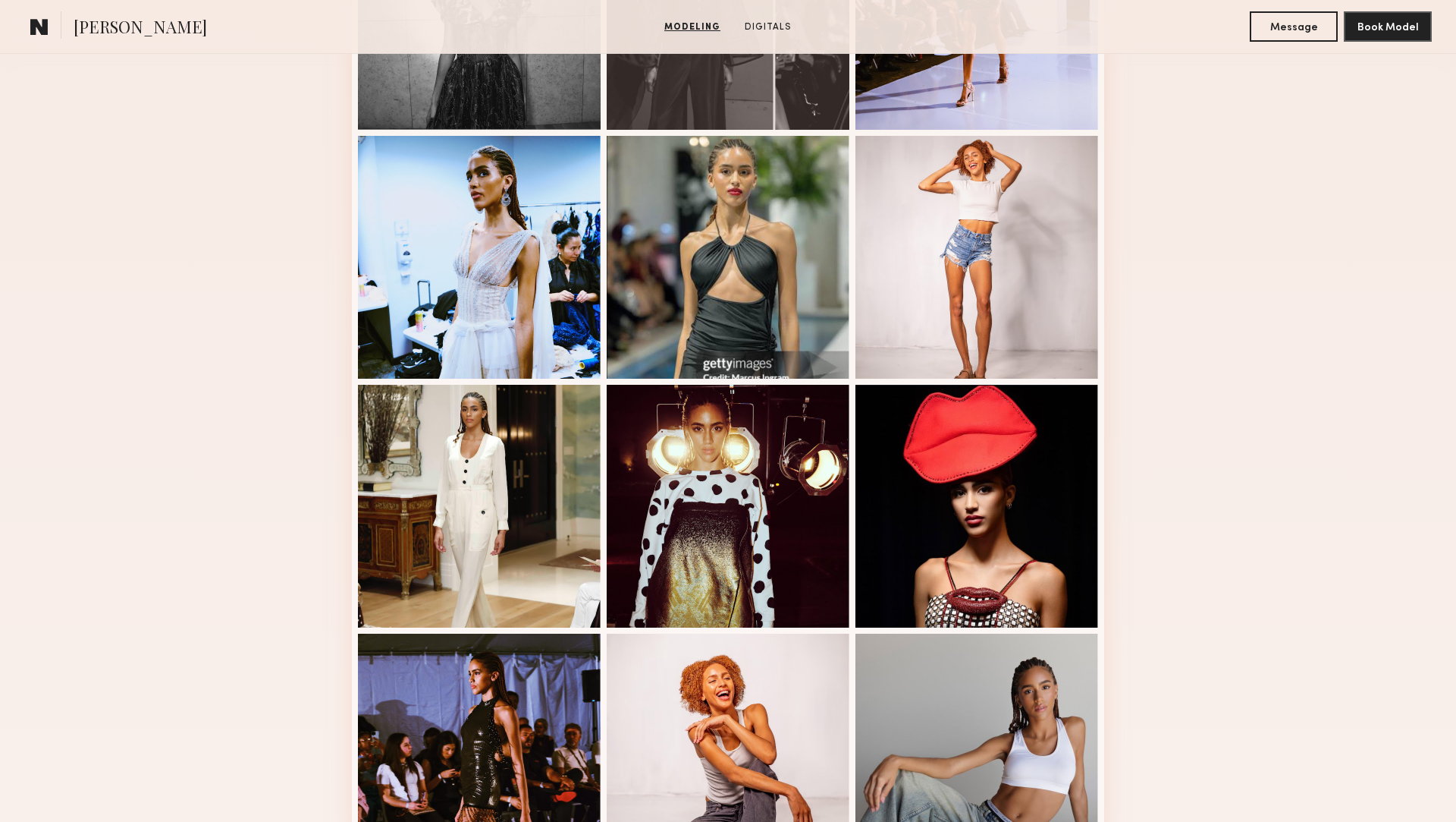
scroll to position [730, 0]
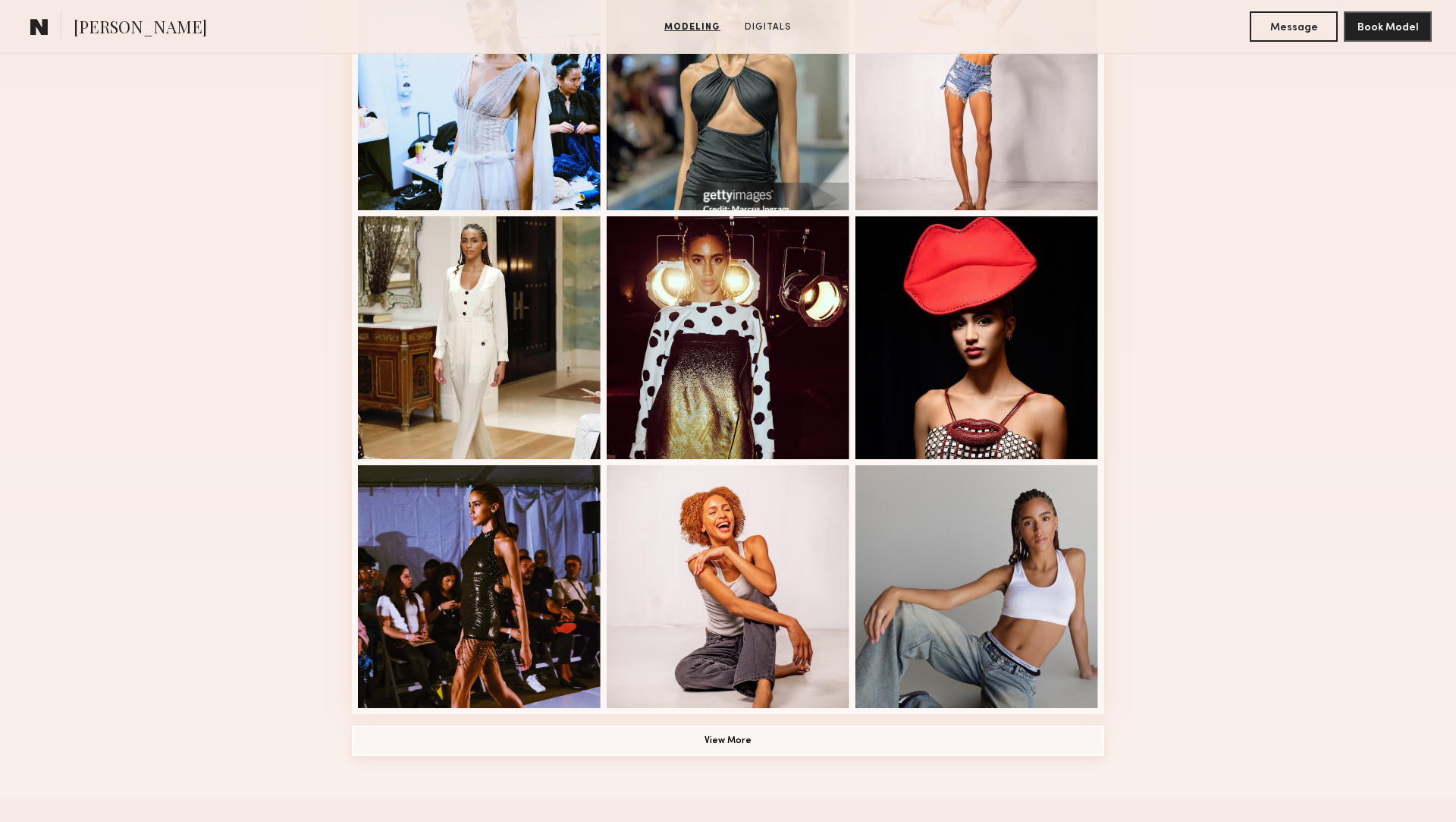
click at [583, 739] on button "View More" at bounding box center [728, 740] width 753 height 30
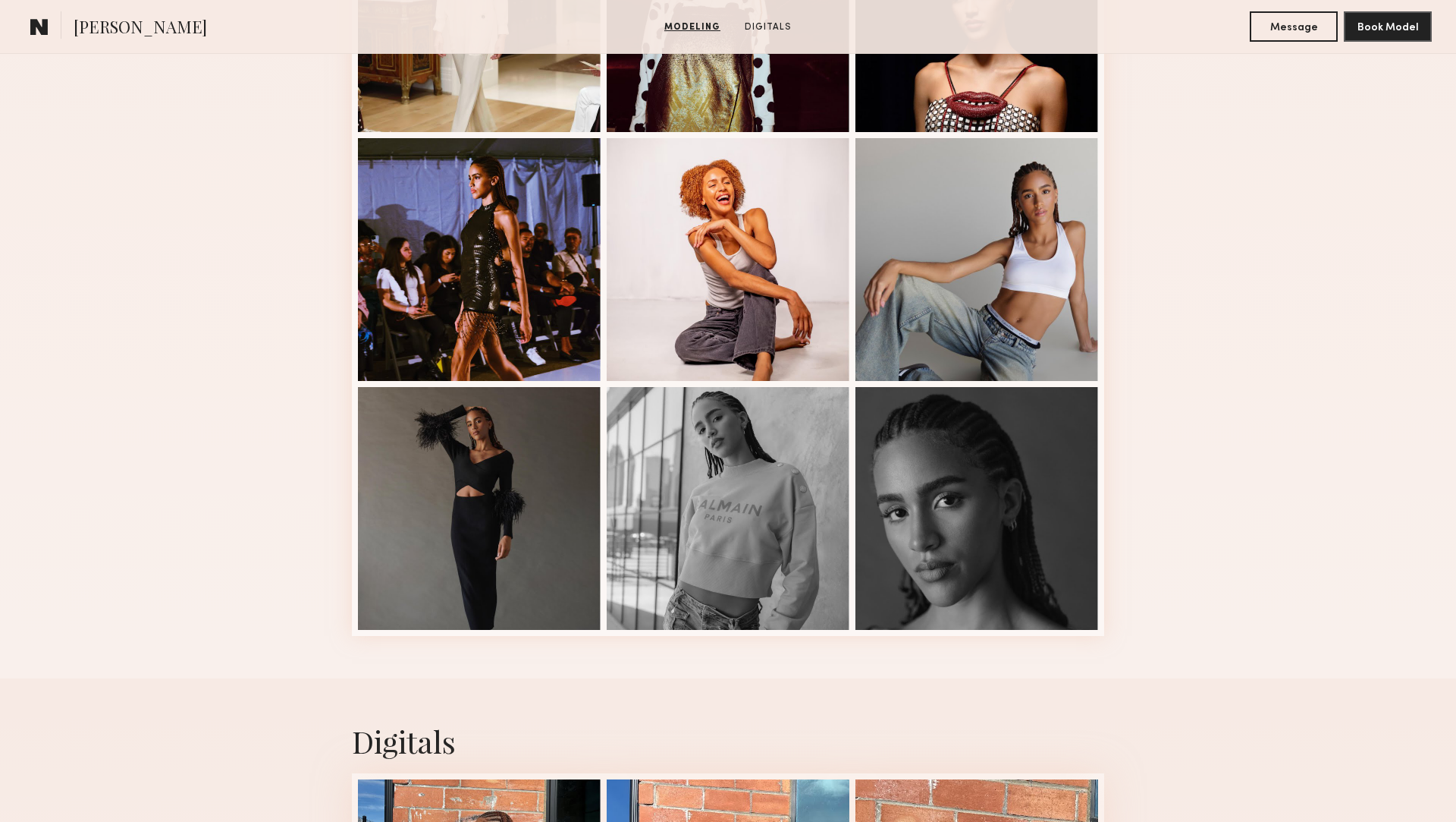
scroll to position [1706, 0]
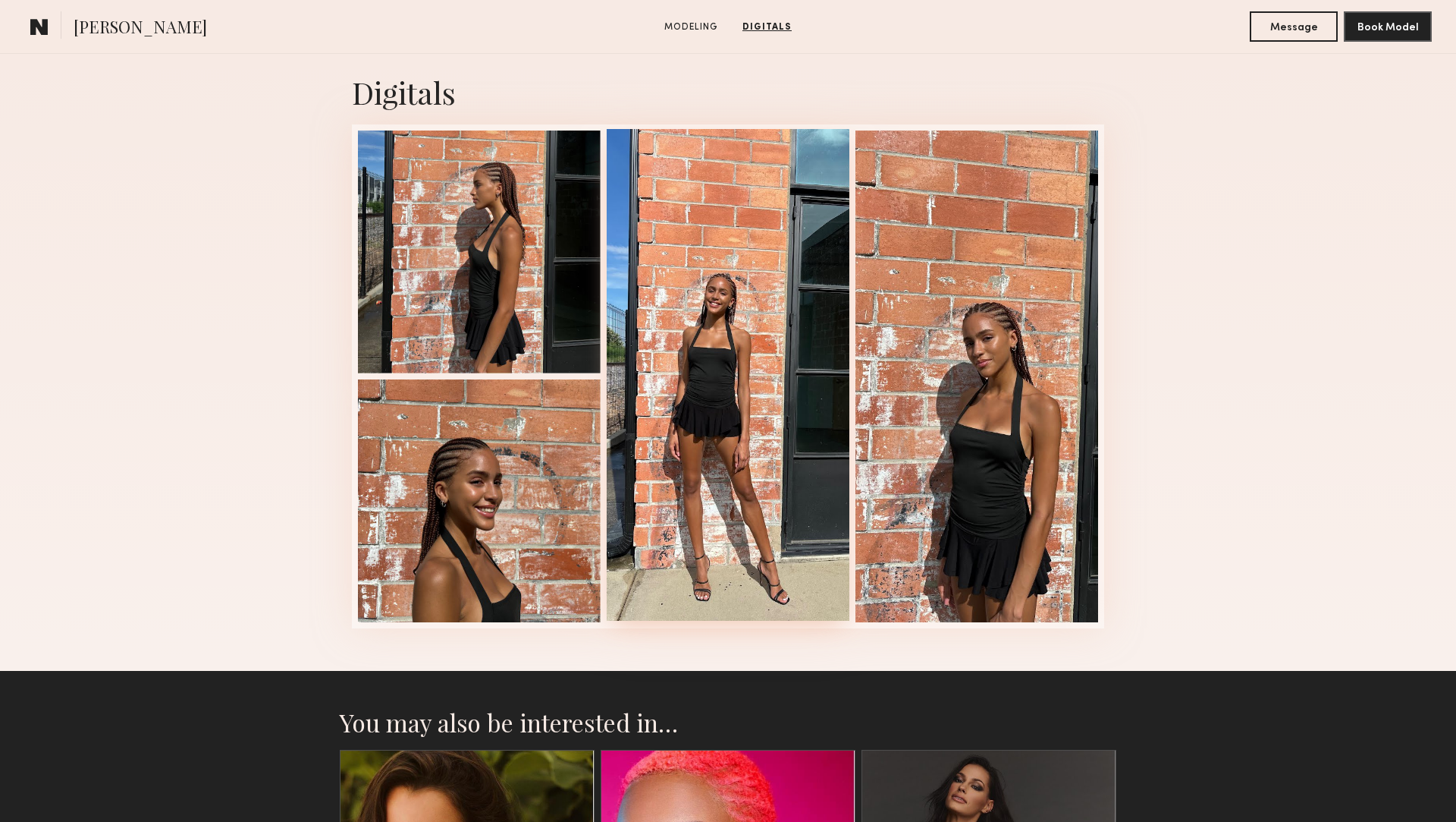
click at [729, 470] on div at bounding box center [728, 374] width 243 height 492
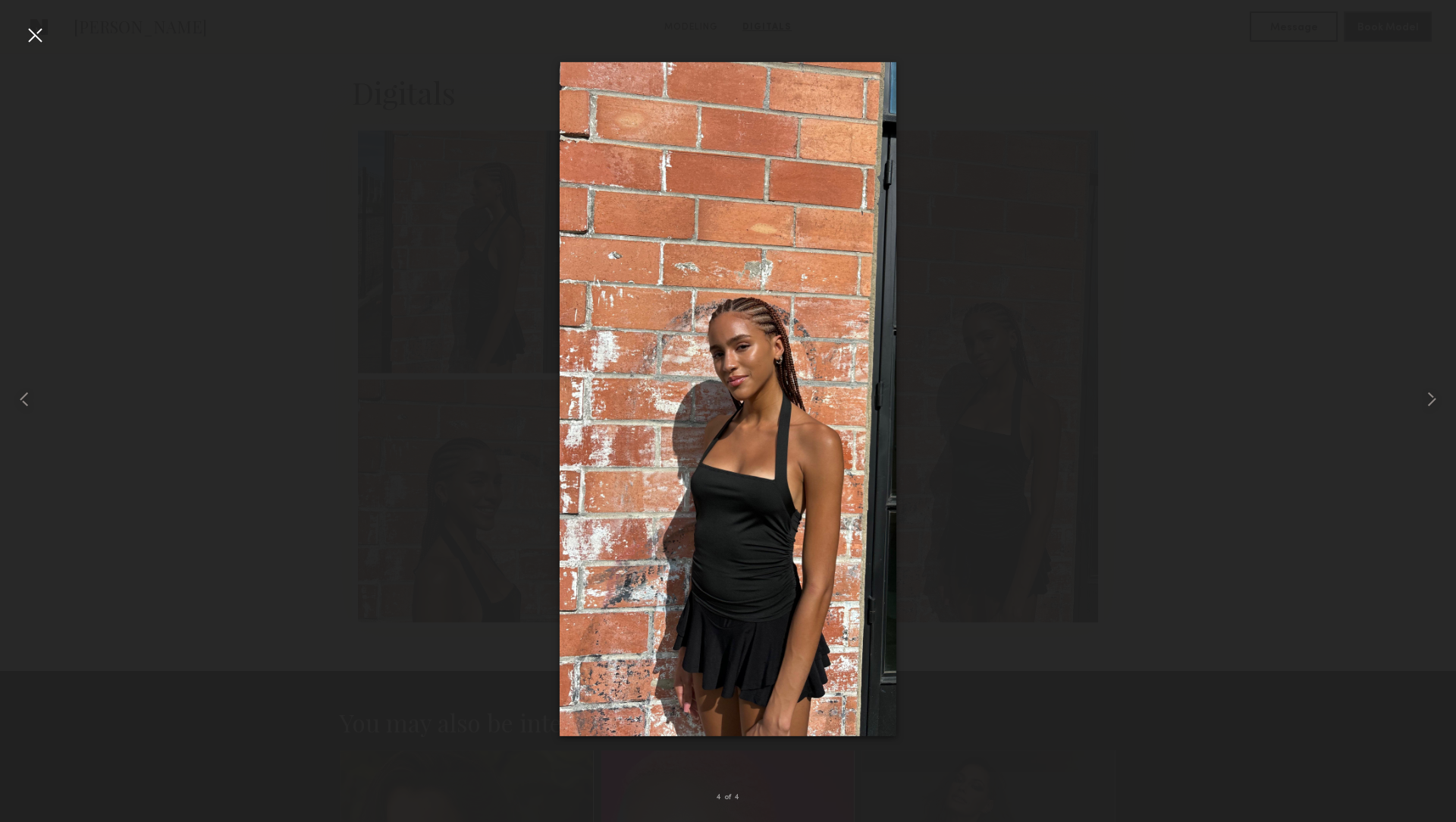
click at [33, 30] on div at bounding box center [34, 34] width 24 height 24
